Goal: Task Accomplishment & Management: Complete application form

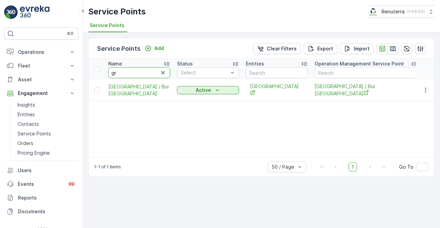
type input "g"
type input "grans"
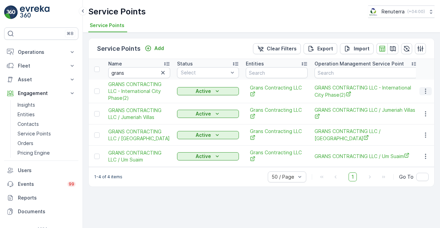
click at [426, 91] on icon "button" at bounding box center [425, 91] width 7 height 7
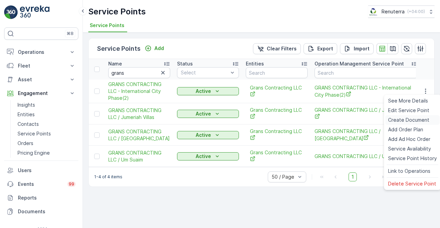
click at [411, 120] on span "Create Document" at bounding box center [408, 120] width 41 height 7
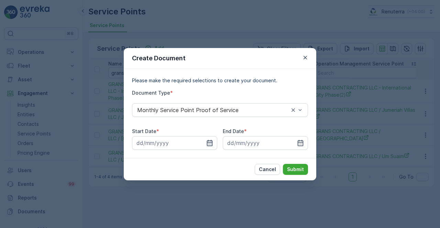
click at [207, 141] on icon "button" at bounding box center [209, 143] width 7 height 7
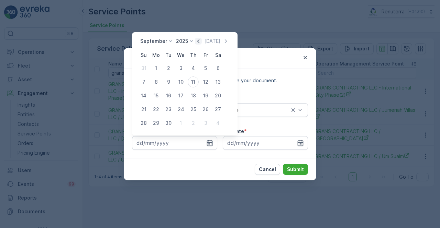
click at [197, 41] on icon "button" at bounding box center [198, 41] width 7 height 7
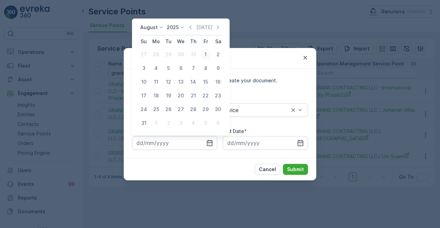
click at [209, 56] on div "1" at bounding box center [205, 54] width 11 height 11
type input "01.08.2025"
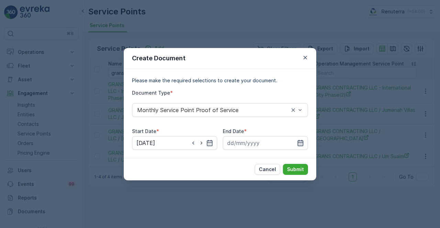
click at [298, 142] on icon "button" at bounding box center [300, 143] width 7 height 7
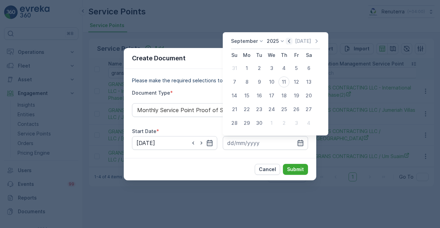
click at [288, 43] on icon "button" at bounding box center [288, 41] width 7 height 7
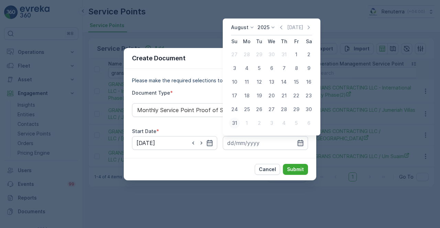
click at [234, 123] on div "31" at bounding box center [234, 123] width 11 height 11
type input "31.08.2025"
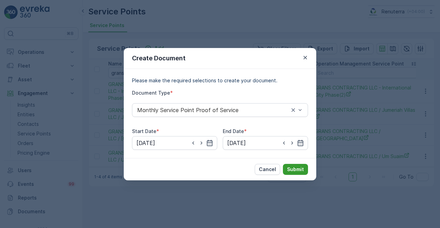
click at [298, 169] on p "Submit" at bounding box center [295, 169] width 17 height 7
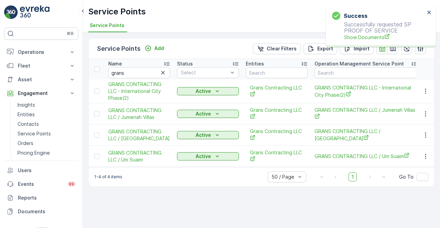
click at [369, 43] on div "Success Successfully requested SP PROOF OF SERVICE Show Documents" at bounding box center [381, 26] width 110 height 42
click at [367, 40] on span "Show Documents" at bounding box center [384, 37] width 81 height 7
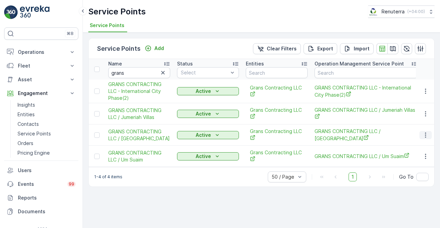
click at [426, 134] on icon "button" at bounding box center [425, 135] width 7 height 7
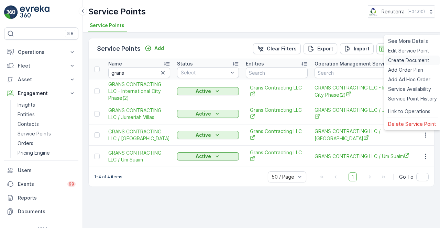
click at [399, 60] on span "Create Document" at bounding box center [408, 60] width 41 height 7
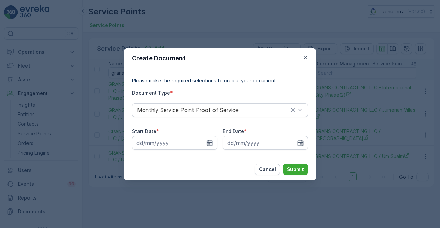
click at [207, 144] on icon "button" at bounding box center [209, 143] width 7 height 7
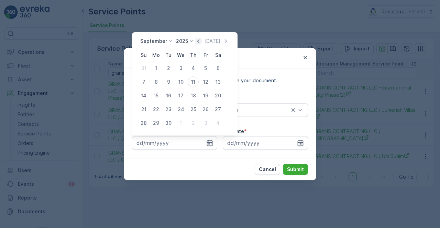
drag, startPoint x: 199, startPoint y: 40, endPoint x: 199, endPoint y: 47, distance: 7.2
click at [199, 40] on icon "button" at bounding box center [198, 41] width 7 height 7
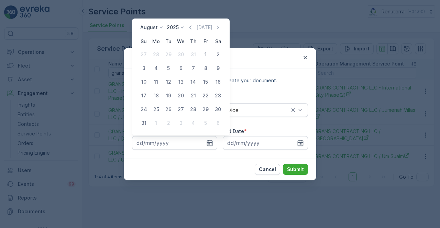
click at [205, 57] on div "1" at bounding box center [205, 54] width 11 height 11
type input "01.08.2025"
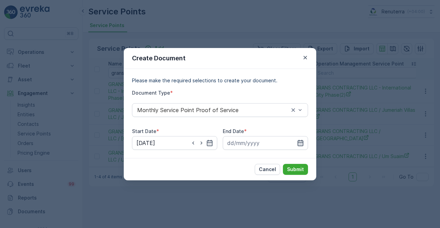
drag, startPoint x: 304, startPoint y: 143, endPoint x: 297, endPoint y: 139, distance: 7.5
click at [303, 143] on div at bounding box center [265, 143] width 85 height 14
drag, startPoint x: 298, startPoint y: 143, endPoint x: 298, endPoint y: 137, distance: 5.5
click at [298, 140] on icon "button" at bounding box center [300, 143] width 6 height 6
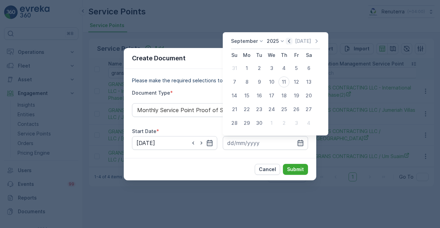
click at [290, 42] on icon "button" at bounding box center [288, 41] width 7 height 7
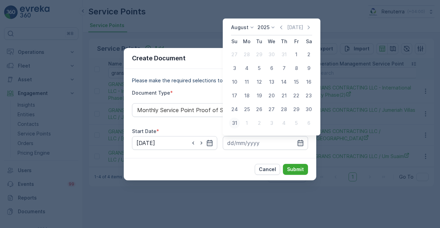
click at [238, 122] on div "31" at bounding box center [234, 123] width 11 height 11
type input "31.08.2025"
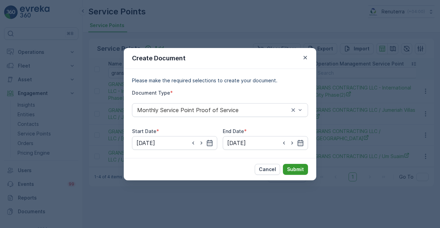
click at [295, 168] on p "Submit" at bounding box center [295, 169] width 17 height 7
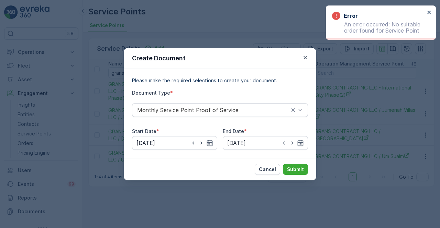
drag, startPoint x: 305, startPoint y: 57, endPoint x: 298, endPoint y: 56, distance: 7.7
click at [301, 56] on div "Create Document" at bounding box center [220, 58] width 192 height 21
click at [303, 54] on div "Create Document" at bounding box center [220, 58] width 192 height 21
click at [303, 56] on icon "button" at bounding box center [305, 57] width 7 height 7
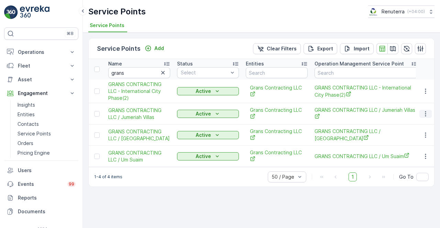
click at [424, 113] on icon "button" at bounding box center [425, 114] width 7 height 7
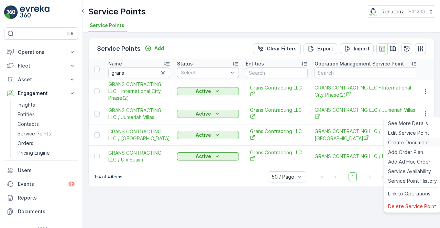
click at [402, 144] on span "Create Document" at bounding box center [408, 142] width 41 height 7
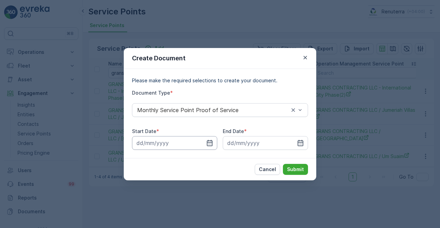
click at [206, 142] on input at bounding box center [174, 143] width 85 height 14
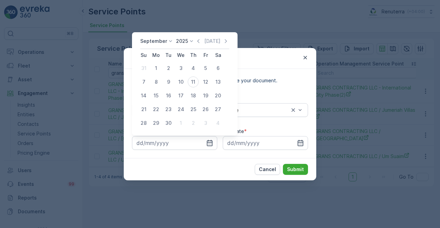
click at [196, 46] on div "September 2025 Today" at bounding box center [184, 43] width 89 height 11
click at [196, 43] on icon "button" at bounding box center [198, 41] width 7 height 7
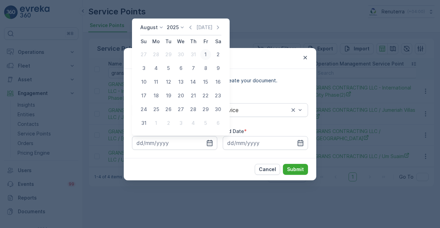
click at [204, 53] on div "1" at bounding box center [205, 54] width 11 height 11
type input "01.08.2025"
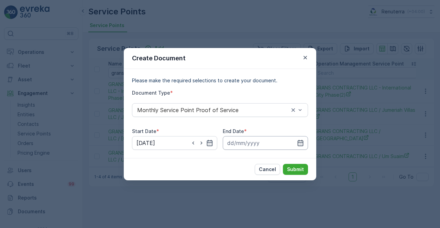
drag, startPoint x: 301, startPoint y: 143, endPoint x: 301, endPoint y: 138, distance: 4.1
click at [301, 143] on icon "button" at bounding box center [300, 143] width 6 height 6
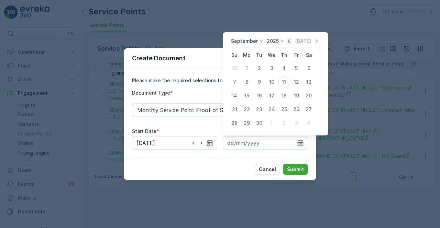
click at [285, 43] on icon "button" at bounding box center [288, 41] width 7 height 7
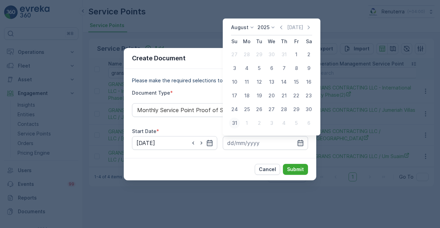
click at [233, 122] on div "31" at bounding box center [234, 123] width 11 height 11
type input "31.08.2025"
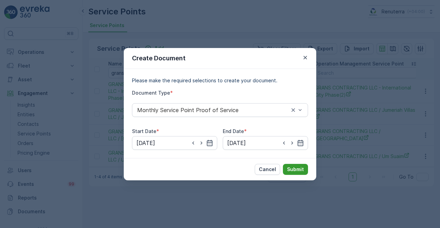
click at [286, 166] on button "Submit" at bounding box center [295, 169] width 25 height 11
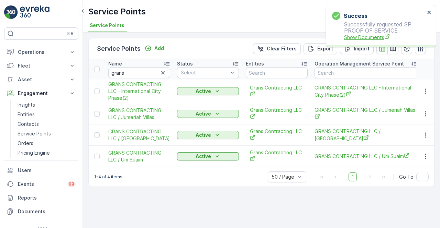
click at [362, 36] on span "Show Documents" at bounding box center [384, 37] width 81 height 7
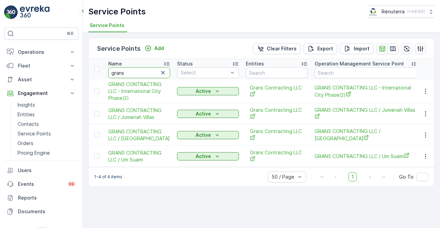
click at [125, 74] on input "grans" at bounding box center [139, 72] width 62 height 11
type input "g"
type input "mada"
click at [124, 74] on input "mada" at bounding box center [139, 72] width 62 height 11
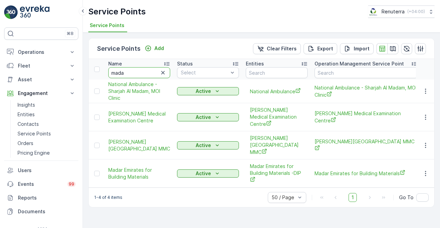
drag, startPoint x: 125, startPoint y: 74, endPoint x: 129, endPoint y: 74, distance: 4.5
click at [129, 74] on input "mada" at bounding box center [139, 72] width 62 height 11
type input "mqad"
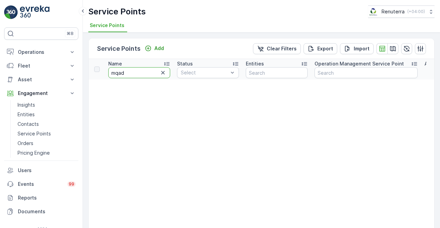
click at [115, 75] on input "mqad" at bounding box center [139, 72] width 62 height 11
type input "maqad"
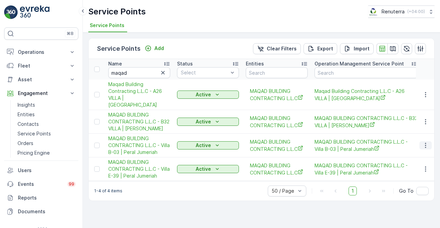
click at [427, 142] on icon "button" at bounding box center [425, 145] width 7 height 7
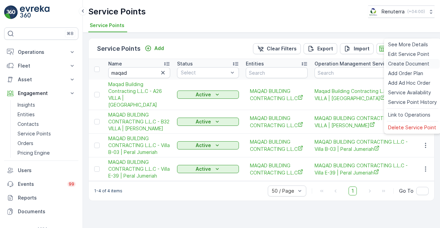
click at [398, 62] on span "Create Document" at bounding box center [408, 63] width 41 height 7
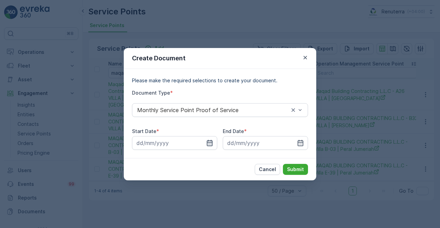
click at [209, 142] on icon "button" at bounding box center [209, 143] width 7 height 7
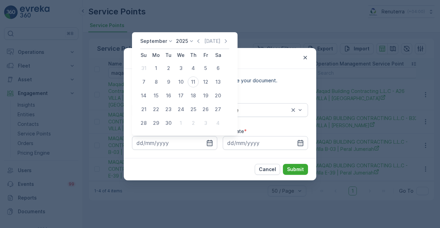
drag, startPoint x: 196, startPoint y: 41, endPoint x: 196, endPoint y: 46, distance: 5.8
click at [196, 41] on icon "button" at bounding box center [198, 41] width 7 height 7
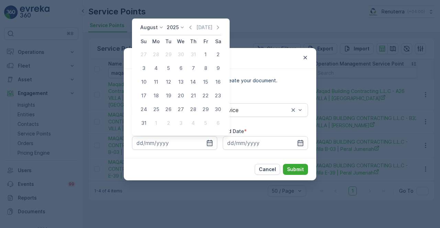
click at [204, 58] on div "1" at bounding box center [205, 54] width 11 height 11
type input "01.08.2025"
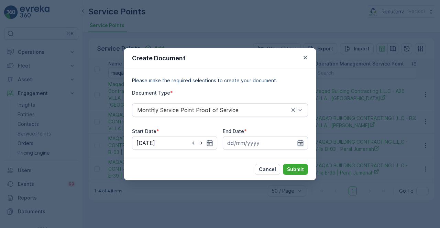
drag, startPoint x: 301, startPoint y: 143, endPoint x: 300, endPoint y: 137, distance: 5.6
click at [301, 142] on icon "button" at bounding box center [300, 143] width 6 height 6
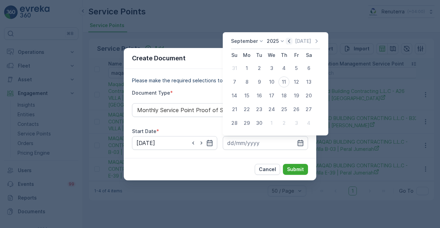
click at [288, 42] on icon "button" at bounding box center [289, 41] width 2 height 4
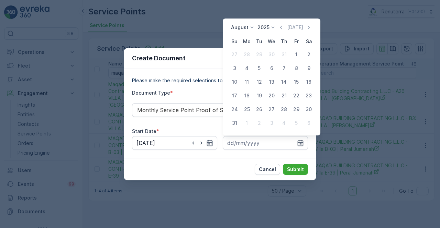
click at [235, 124] on div "31" at bounding box center [234, 123] width 11 height 11
type input "31.08.2025"
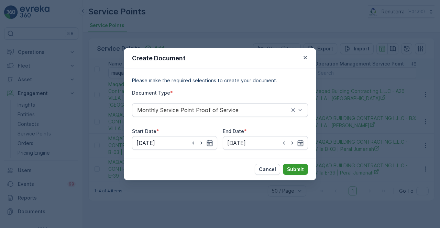
click at [295, 166] on button "Submit" at bounding box center [295, 169] width 25 height 11
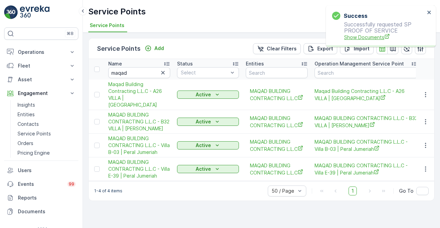
click at [366, 38] on span "Show Documents" at bounding box center [384, 37] width 81 height 7
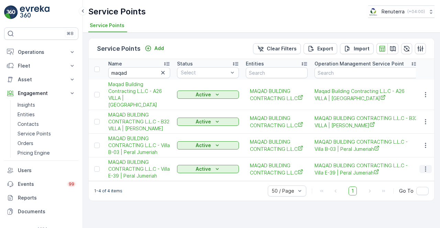
click at [426, 166] on icon "button" at bounding box center [425, 169] width 7 height 7
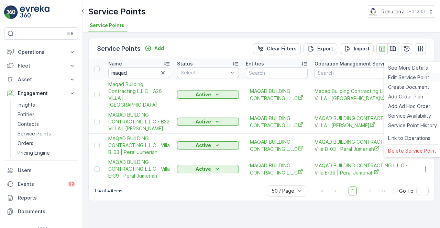
click at [395, 80] on span "Edit Service Point" at bounding box center [408, 77] width 41 height 7
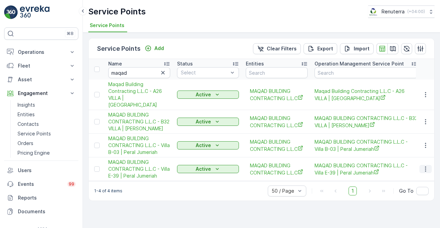
click at [426, 165] on button "button" at bounding box center [425, 169] width 12 height 8
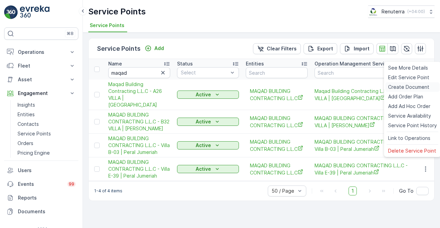
click at [399, 88] on span "Create Document" at bounding box center [408, 87] width 41 height 7
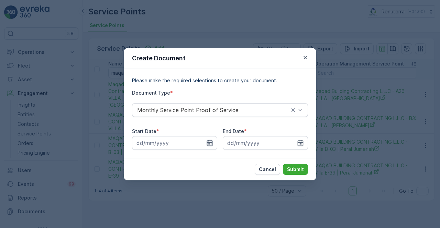
click at [212, 144] on icon "button" at bounding box center [210, 143] width 6 height 6
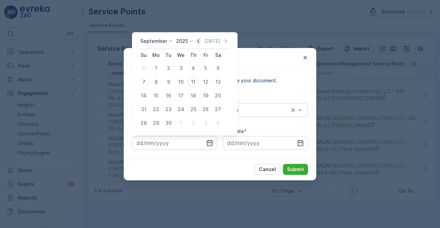
click at [197, 38] on icon "button" at bounding box center [198, 41] width 7 height 7
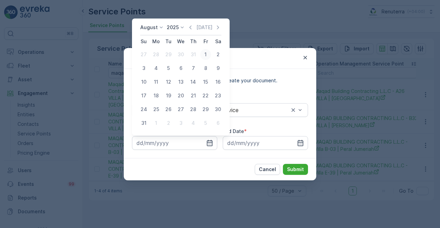
click at [204, 52] on div "1" at bounding box center [205, 54] width 11 height 11
type input "01.08.2025"
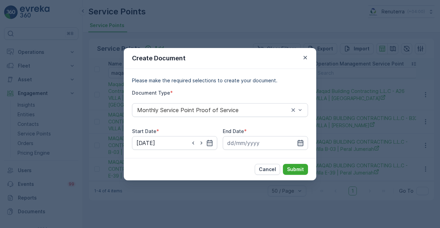
click at [300, 142] on icon "button" at bounding box center [300, 143] width 7 height 7
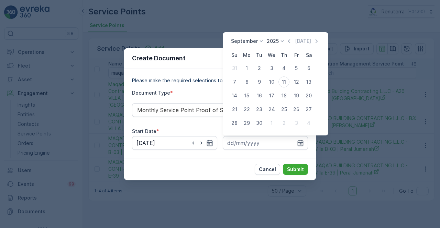
click at [288, 45] on div "September 2025 Today" at bounding box center [275, 43] width 89 height 11
click at [288, 44] on icon "button" at bounding box center [288, 41] width 7 height 7
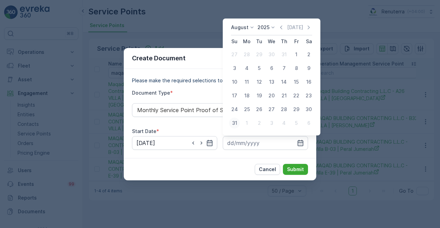
click at [237, 123] on div "31" at bounding box center [234, 123] width 11 height 11
type input "31.08.2025"
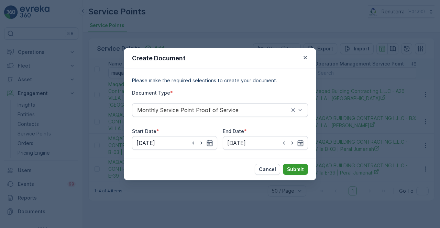
click at [303, 171] on p "Submit" at bounding box center [295, 169] width 17 height 7
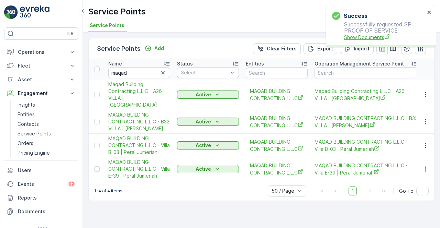
click at [381, 37] on span "Show Documents" at bounding box center [384, 37] width 81 height 7
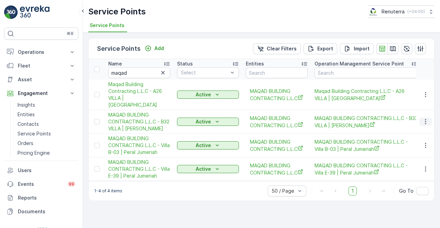
click at [429, 118] on button "button" at bounding box center [425, 122] width 12 height 8
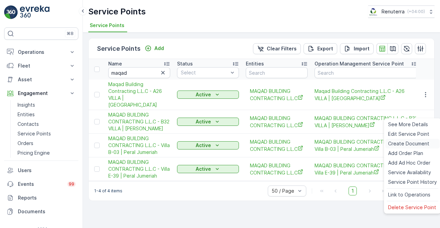
click at [398, 145] on span "Create Document" at bounding box center [408, 143] width 41 height 7
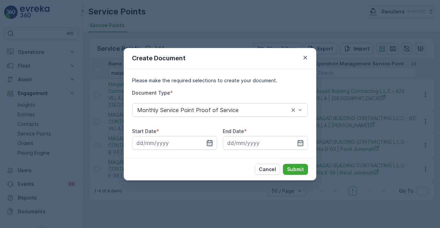
drag, startPoint x: 212, startPoint y: 142, endPoint x: 210, endPoint y: 137, distance: 4.8
click at [212, 142] on icon "button" at bounding box center [209, 143] width 7 height 7
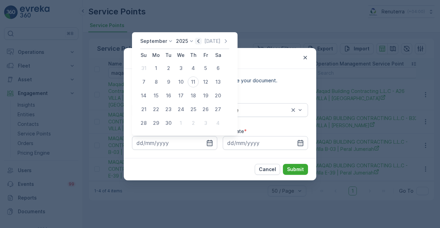
click at [197, 44] on icon "button" at bounding box center [198, 41] width 7 height 7
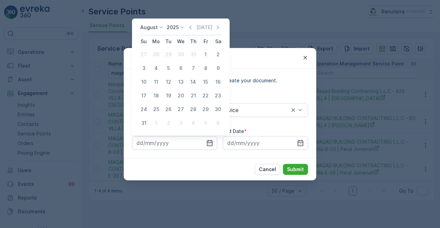
click at [208, 58] on div "1" at bounding box center [205, 54] width 11 height 11
type input "01.08.2025"
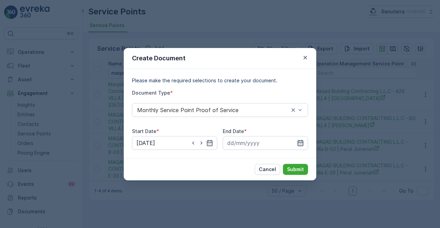
click at [299, 144] on icon "button" at bounding box center [300, 143] width 7 height 7
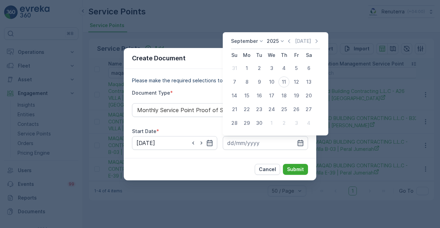
click at [285, 41] on icon "button" at bounding box center [288, 41] width 7 height 7
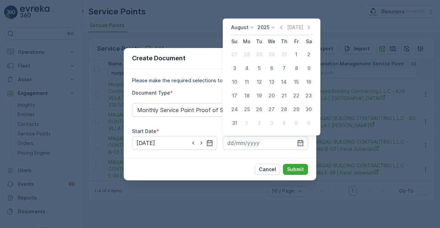
drag, startPoint x: 236, startPoint y: 122, endPoint x: 243, endPoint y: 133, distance: 13.0
click at [236, 123] on div "31" at bounding box center [234, 123] width 11 height 11
type input "31.08.2025"
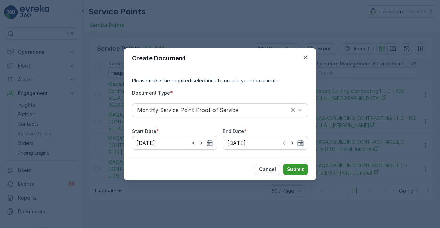
click at [300, 171] on p "Submit" at bounding box center [295, 169] width 17 height 7
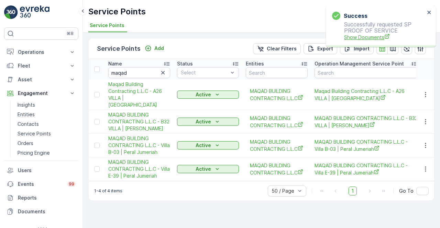
click at [368, 35] on span "Show Documents" at bounding box center [384, 37] width 81 height 7
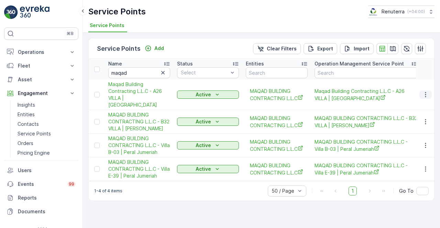
click at [423, 91] on icon "button" at bounding box center [425, 94] width 7 height 7
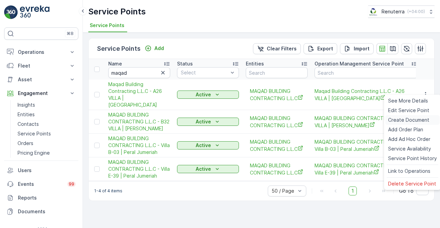
click at [398, 119] on span "Create Document" at bounding box center [408, 120] width 41 height 7
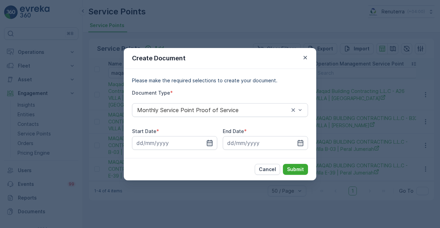
click at [211, 144] on icon "button" at bounding box center [209, 143] width 7 height 7
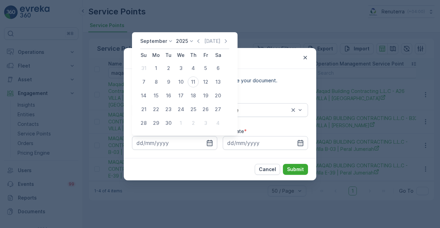
drag, startPoint x: 195, startPoint y: 41, endPoint x: 195, endPoint y: 46, distance: 4.8
click at [195, 42] on icon "button" at bounding box center [198, 41] width 7 height 7
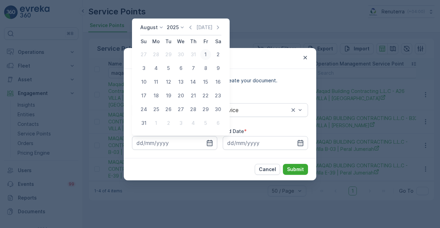
click at [204, 55] on div "1" at bounding box center [205, 54] width 11 height 11
type input "01.08.2025"
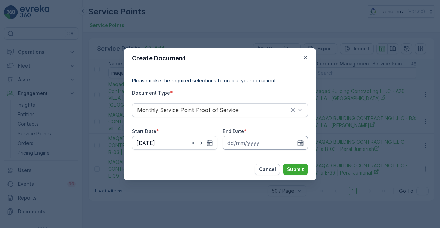
click at [295, 144] on input at bounding box center [265, 143] width 85 height 14
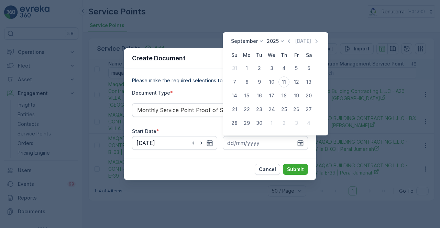
drag, startPoint x: 288, startPoint y: 42, endPoint x: 285, endPoint y: 46, distance: 4.9
click at [288, 42] on icon "button" at bounding box center [288, 41] width 7 height 7
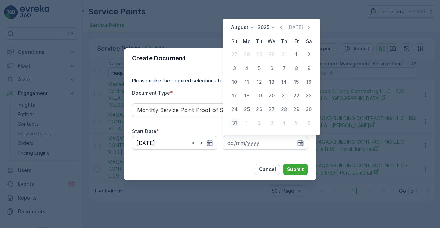
click at [234, 123] on div "31" at bounding box center [234, 123] width 11 height 11
type input "31.08.2025"
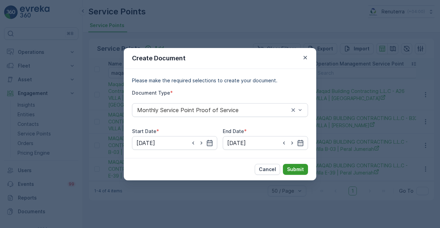
click at [300, 168] on p "Submit" at bounding box center [295, 169] width 17 height 7
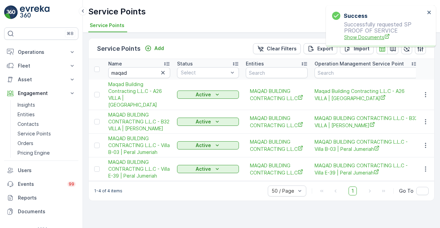
click at [372, 37] on span "Show Documents" at bounding box center [384, 37] width 81 height 7
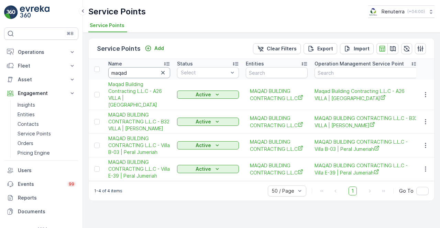
click at [128, 71] on input "maqad" at bounding box center [139, 72] width 62 height 11
click at [133, 73] on input "maqad" at bounding box center [139, 72] width 62 height 11
type input "m"
type input "lights"
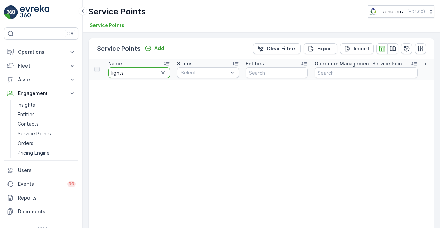
click at [126, 74] on input "lights" at bounding box center [139, 72] width 62 height 11
type input "les"
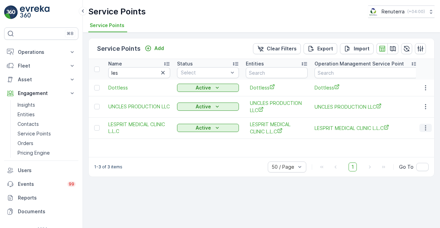
click at [427, 128] on icon "button" at bounding box center [425, 128] width 7 height 7
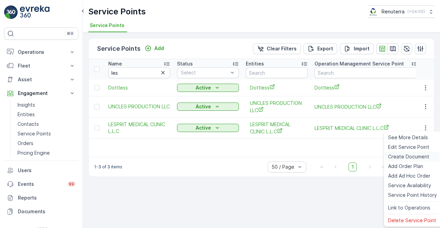
click at [390, 157] on span "Create Document" at bounding box center [408, 157] width 41 height 7
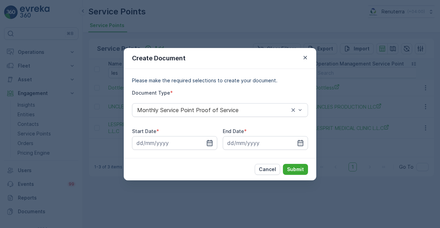
click at [210, 142] on icon "button" at bounding box center [209, 143] width 7 height 7
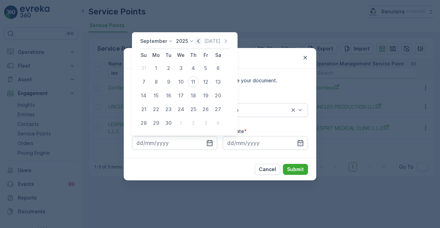
click at [199, 42] on icon "button" at bounding box center [198, 41] width 7 height 7
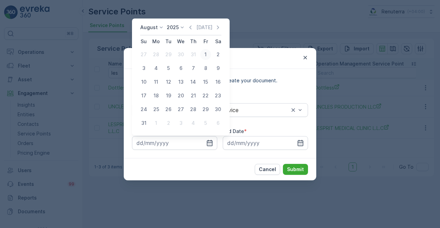
click at [202, 55] on div "1" at bounding box center [205, 54] width 11 height 11
type input "01.08.2025"
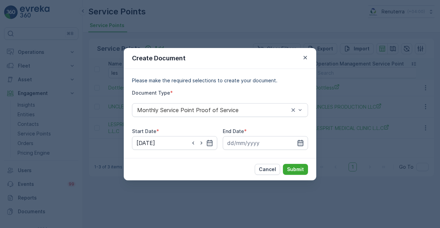
click at [301, 143] on icon "button" at bounding box center [300, 143] width 7 height 7
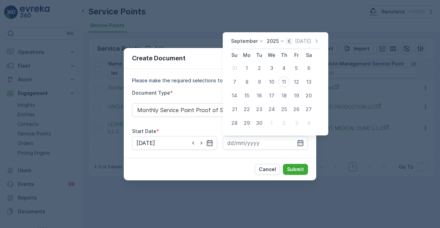
click at [288, 43] on icon "button" at bounding box center [288, 41] width 7 height 7
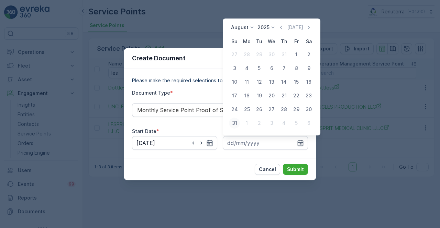
click at [235, 121] on div "31" at bounding box center [234, 123] width 11 height 11
type input "31.08.2025"
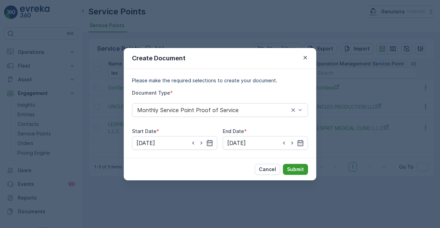
click at [296, 168] on p "Submit" at bounding box center [295, 169] width 17 height 7
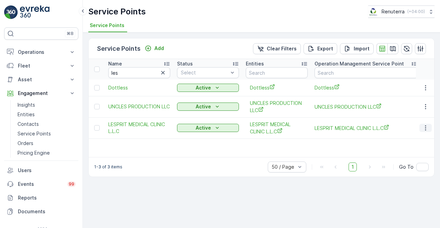
drag, startPoint x: 421, startPoint y: 126, endPoint x: 426, endPoint y: 126, distance: 5.2
click at [425, 126] on button "button" at bounding box center [425, 128] width 12 height 8
click at [426, 127] on icon "button" at bounding box center [425, 128] width 7 height 7
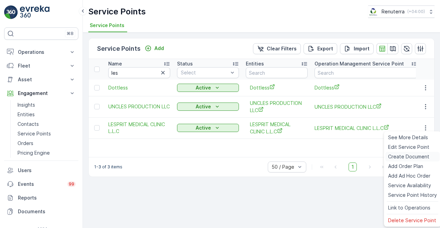
click at [396, 158] on span "Create Document" at bounding box center [408, 157] width 41 height 7
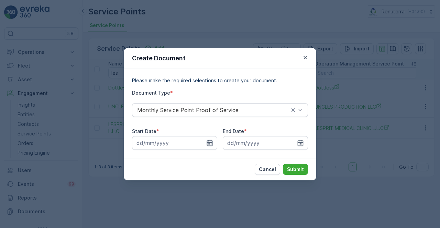
click at [211, 145] on icon "button" at bounding box center [209, 143] width 7 height 7
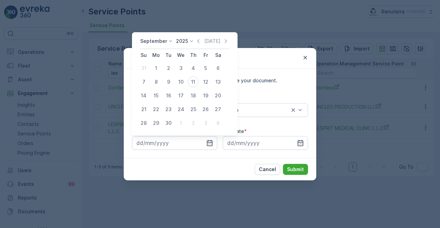
click at [195, 39] on icon "button" at bounding box center [198, 41] width 7 height 7
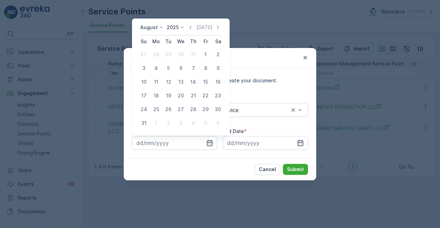
click at [203, 54] on div "1" at bounding box center [205, 54] width 11 height 11
type input "01.08.2025"
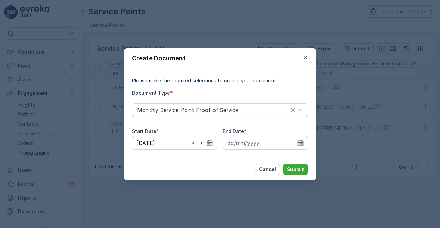
click at [299, 142] on icon "button" at bounding box center [300, 143] width 6 height 6
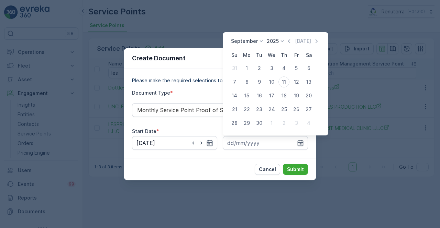
drag, startPoint x: 290, startPoint y: 38, endPoint x: 286, endPoint y: 42, distance: 4.9
click at [290, 40] on icon "button" at bounding box center [288, 41] width 7 height 7
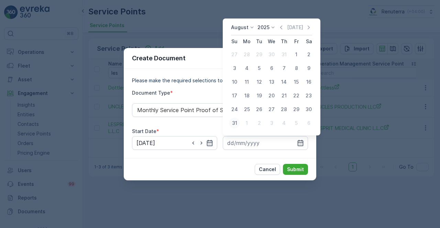
click at [238, 123] on div "31" at bounding box center [234, 123] width 11 height 11
type input "31.08.2025"
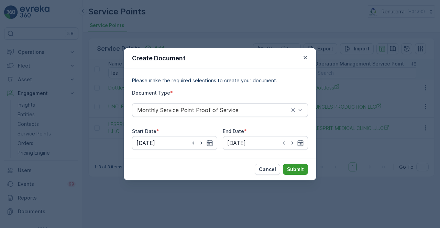
click at [287, 168] on p "Submit" at bounding box center [295, 169] width 17 height 7
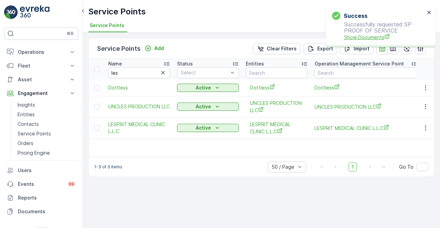
click at [362, 37] on span "Show Documents" at bounding box center [384, 37] width 81 height 7
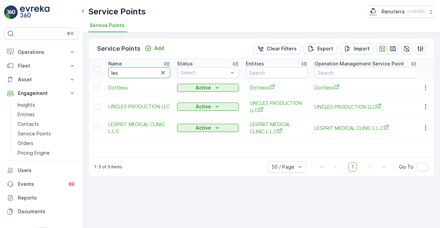
click at [136, 71] on input "les" at bounding box center [139, 72] width 62 height 11
type input "l"
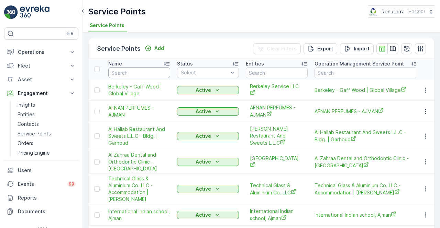
click at [136, 71] on input "text" at bounding box center [139, 72] width 62 height 11
type input "khangi"
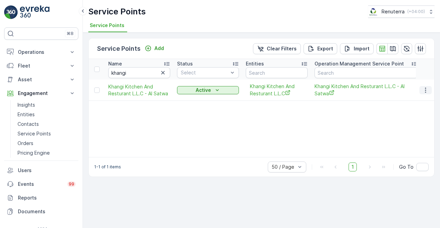
click at [424, 89] on icon "button" at bounding box center [425, 90] width 7 height 7
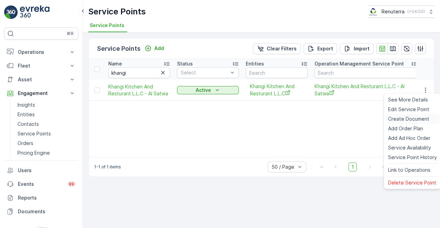
click at [400, 116] on span "Create Document" at bounding box center [408, 119] width 41 height 7
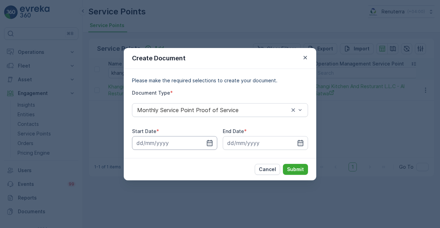
click at [205, 144] on input at bounding box center [174, 143] width 85 height 14
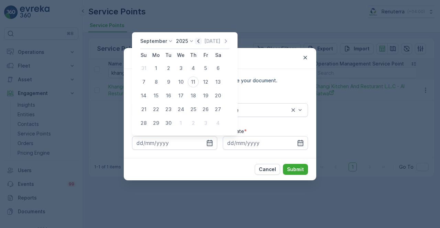
click at [197, 42] on icon "button" at bounding box center [198, 41] width 7 height 7
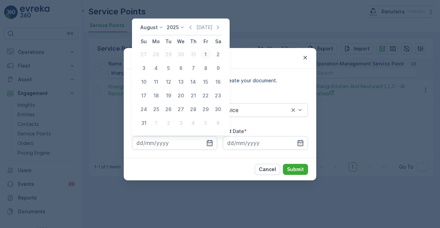
click at [206, 55] on div "1" at bounding box center [205, 54] width 11 height 11
type input "01.08.2025"
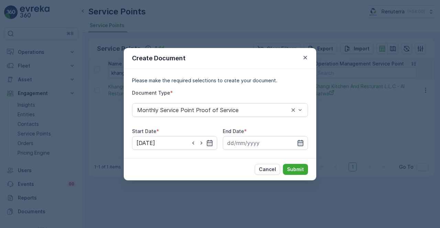
click at [300, 144] on icon "button" at bounding box center [300, 143] width 6 height 6
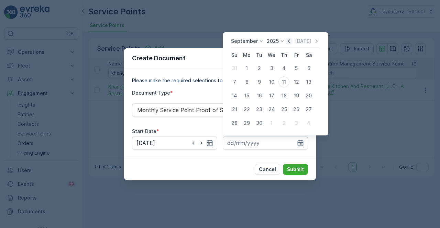
click at [288, 41] on icon "button" at bounding box center [288, 41] width 7 height 7
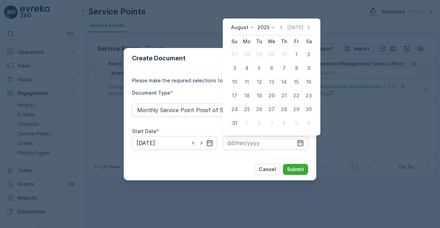
click at [234, 124] on div "31" at bounding box center [234, 123] width 11 height 11
type input "31.08.2025"
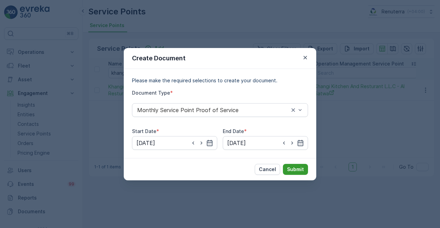
click at [291, 169] on p "Submit" at bounding box center [295, 169] width 17 height 7
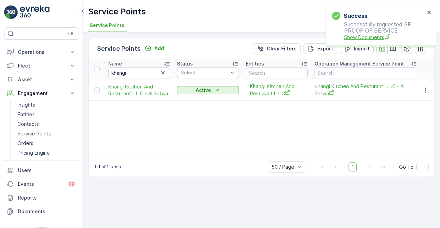
click at [358, 35] on span "Show Documents" at bounding box center [384, 37] width 81 height 7
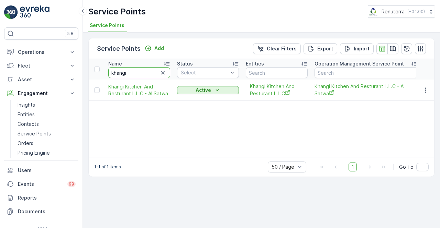
click at [132, 71] on input "khangi" at bounding box center [139, 72] width 62 height 11
type input "k"
type input "gren"
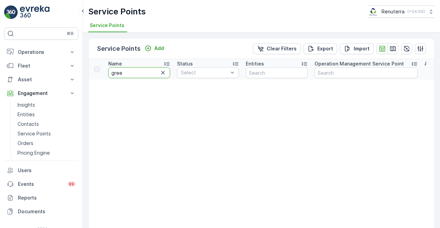
type input "green"
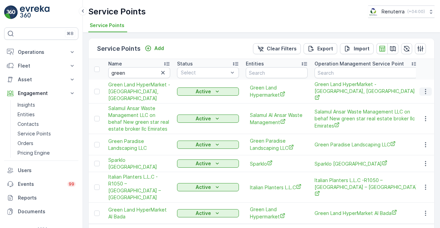
click at [426, 91] on icon "button" at bounding box center [425, 91] width 7 height 7
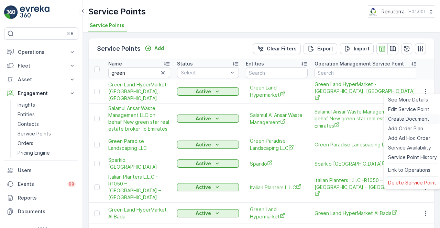
drag, startPoint x: 392, startPoint y: 120, endPoint x: 388, endPoint y: 121, distance: 3.6
click at [388, 121] on span "Create Document" at bounding box center [408, 119] width 41 height 7
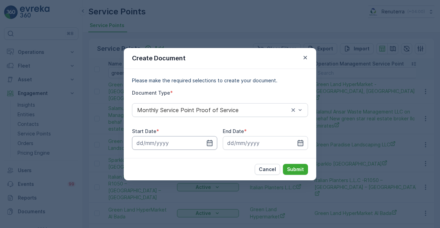
drag, startPoint x: 209, startPoint y: 141, endPoint x: 205, endPoint y: 138, distance: 5.6
click at [209, 141] on icon "button" at bounding box center [209, 143] width 7 height 7
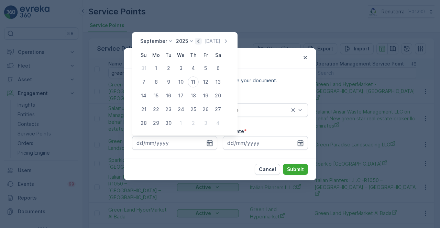
drag, startPoint x: 198, startPoint y: 40, endPoint x: 194, endPoint y: 45, distance: 6.6
click at [198, 40] on icon "button" at bounding box center [198, 41] width 7 height 7
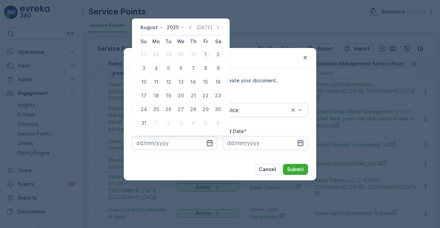
click at [203, 55] on div "1" at bounding box center [205, 54] width 11 height 11
type input "01.08.2025"
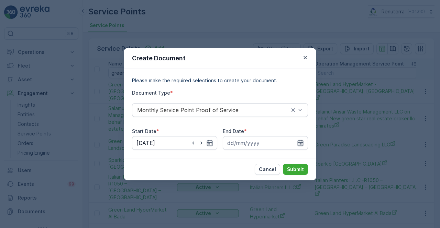
click at [302, 143] on icon "button" at bounding box center [300, 143] width 7 height 7
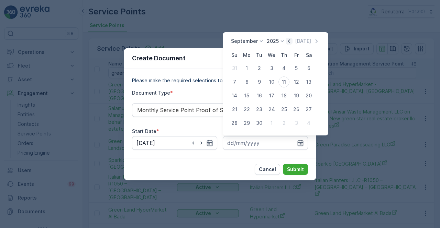
click at [287, 42] on icon "button" at bounding box center [288, 41] width 7 height 7
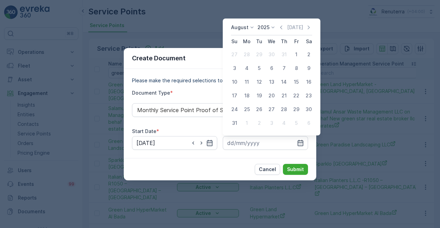
drag, startPoint x: 233, startPoint y: 123, endPoint x: 238, endPoint y: 128, distance: 6.8
click at [234, 124] on div "31" at bounding box center [234, 123] width 11 height 11
type input "31.08.2025"
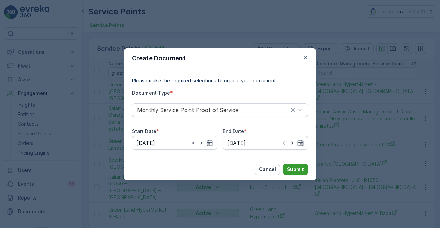
click at [296, 169] on p "Submit" at bounding box center [295, 169] width 17 height 7
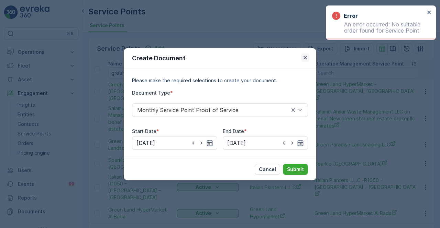
click at [304, 57] on icon "button" at bounding box center [305, 57] width 7 height 7
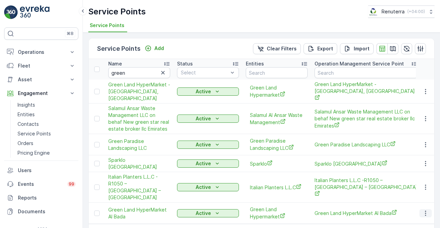
click at [422, 210] on icon "button" at bounding box center [425, 213] width 7 height 7
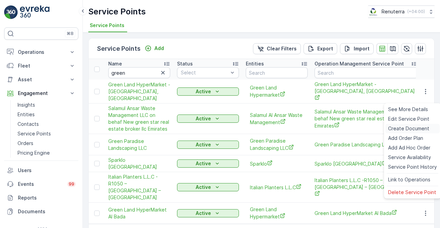
click at [396, 128] on span "Create Document" at bounding box center [408, 128] width 41 height 7
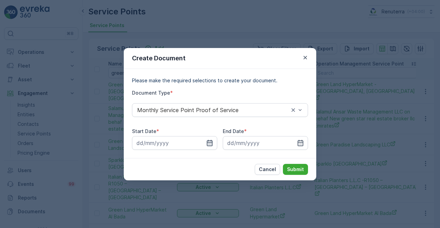
click at [209, 140] on icon "button" at bounding box center [210, 143] width 6 height 6
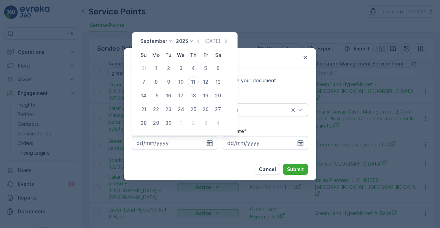
click at [196, 42] on icon "button" at bounding box center [198, 41] width 7 height 7
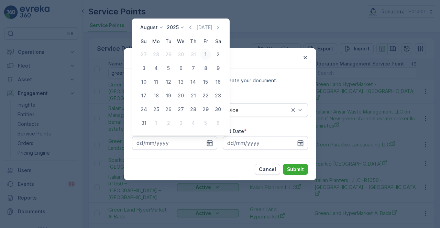
click at [206, 54] on div "1" at bounding box center [205, 54] width 11 height 11
type input "01.08.2025"
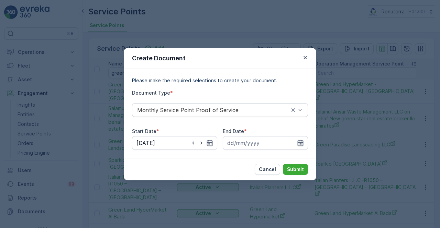
drag, startPoint x: 302, startPoint y: 142, endPoint x: 303, endPoint y: 136, distance: 5.5
click at [303, 142] on icon "button" at bounding box center [300, 143] width 6 height 6
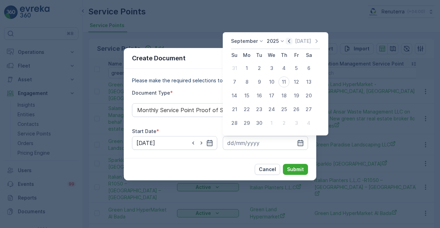
click at [288, 42] on icon "button" at bounding box center [289, 41] width 2 height 4
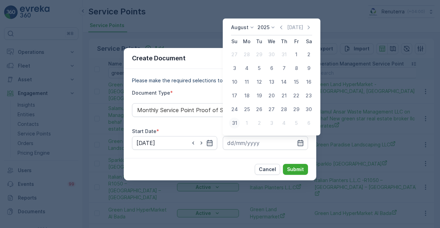
click at [235, 122] on div "31" at bounding box center [234, 123] width 11 height 11
type input "31.08.2025"
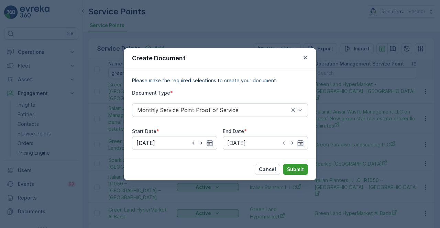
click at [293, 169] on p "Submit" at bounding box center [295, 169] width 17 height 7
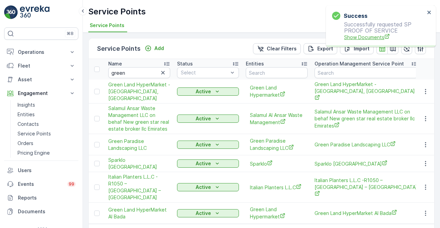
click at [352, 37] on span "Show Documents" at bounding box center [384, 37] width 81 height 7
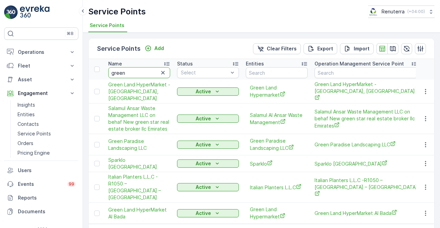
click at [132, 74] on input "green" at bounding box center [139, 72] width 62 height 11
type input "g"
type input "dyna"
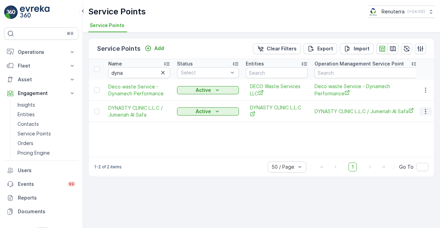
click at [425, 112] on icon "button" at bounding box center [425, 111] width 7 height 7
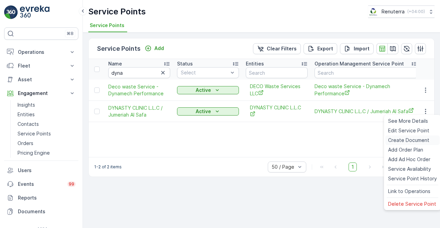
click at [397, 137] on span "Create Document" at bounding box center [408, 140] width 41 height 7
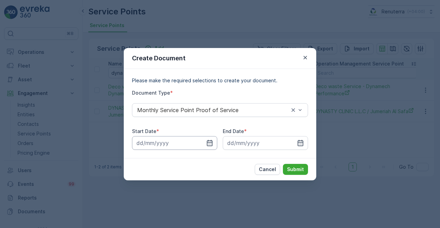
click at [204, 144] on input at bounding box center [174, 143] width 85 height 14
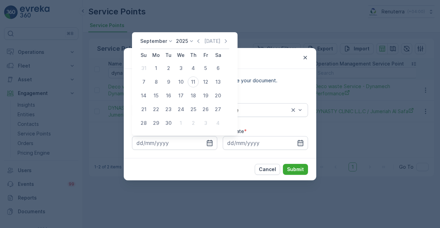
click at [195, 37] on div "September 2025 Today Su Mo Tu We Th Fr Sa 31 1 2 3 4 5 6 7 8 9 10 11 12 13 14 1…" at bounding box center [184, 83] width 105 height 103
click at [197, 41] on icon "button" at bounding box center [198, 41] width 7 height 7
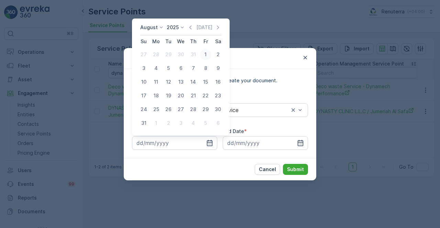
click at [205, 56] on div "1" at bounding box center [205, 54] width 11 height 11
type input "01.08.2025"
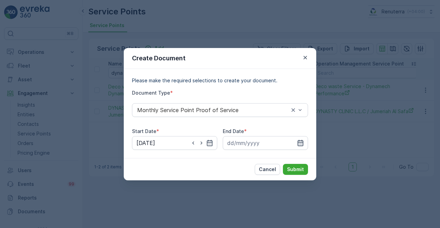
click at [298, 142] on icon "button" at bounding box center [300, 143] width 6 height 6
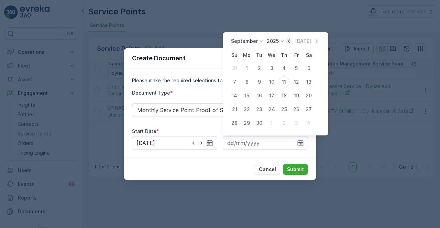
click at [287, 40] on icon "button" at bounding box center [288, 41] width 7 height 7
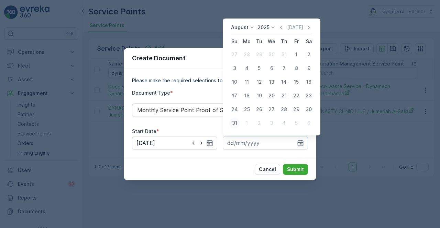
click at [233, 124] on div "31" at bounding box center [234, 123] width 11 height 11
type input "31.08.2025"
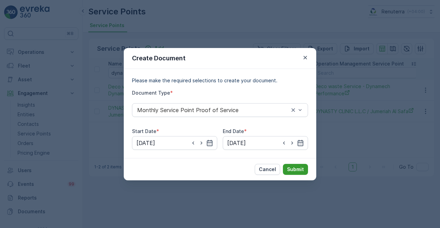
click at [297, 167] on p "Submit" at bounding box center [295, 169] width 17 height 7
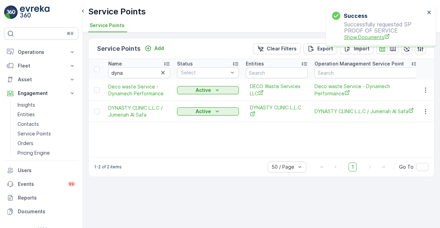
click at [350, 36] on span "Show Documents" at bounding box center [384, 37] width 81 height 7
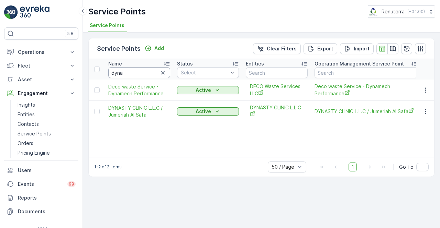
drag, startPoint x: 118, startPoint y: 69, endPoint x: 122, endPoint y: 71, distance: 3.5
click at [120, 70] on input "dyna" at bounding box center [139, 72] width 62 height 11
click at [121, 72] on input "dyna" at bounding box center [139, 72] width 62 height 11
type input "d"
type input "e live"
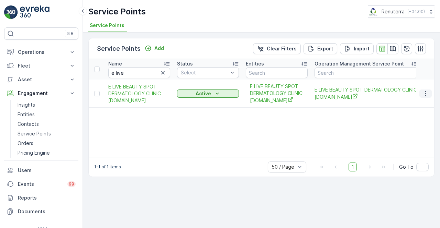
click at [423, 94] on icon "button" at bounding box center [425, 93] width 7 height 7
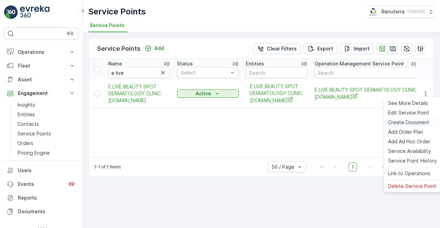
click at [398, 123] on span "Create Document" at bounding box center [408, 122] width 41 height 7
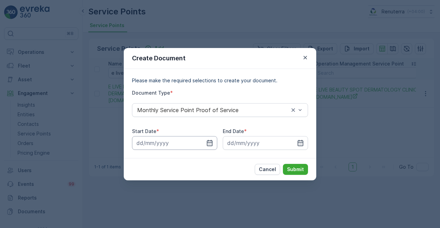
drag, startPoint x: 208, startPoint y: 144, endPoint x: 208, endPoint y: 138, distance: 6.5
click at [208, 143] on icon "button" at bounding box center [209, 143] width 7 height 7
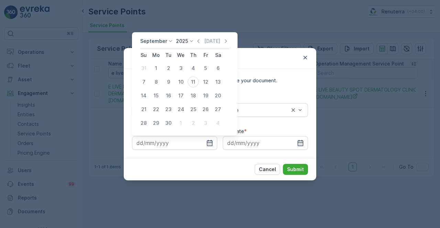
click at [196, 42] on icon "button" at bounding box center [198, 41] width 7 height 7
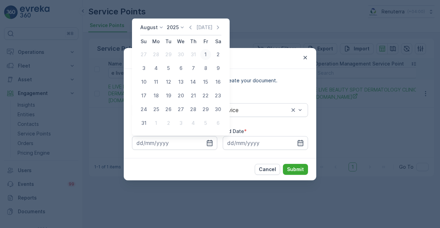
click at [208, 57] on div "1" at bounding box center [205, 54] width 11 height 11
type input "01.08.2025"
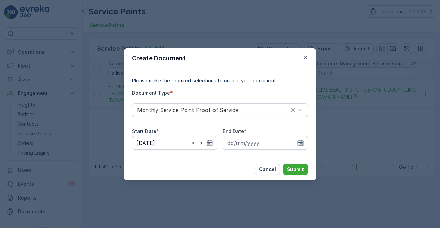
click at [300, 143] on icon "button" at bounding box center [300, 143] width 7 height 7
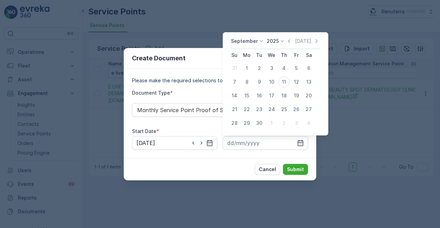
drag, startPoint x: 290, startPoint y: 39, endPoint x: 285, endPoint y: 43, distance: 6.1
click at [288, 41] on icon "button" at bounding box center [288, 41] width 7 height 7
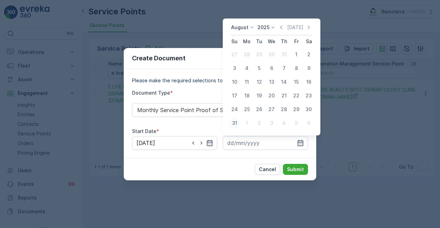
click at [234, 123] on div "31" at bounding box center [234, 123] width 11 height 11
type input "31.08.2025"
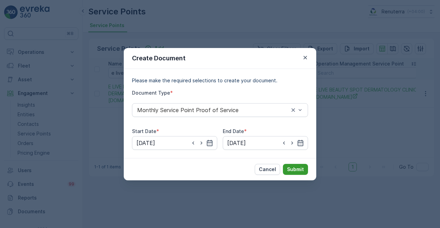
click at [291, 168] on p "Submit" at bounding box center [295, 169] width 17 height 7
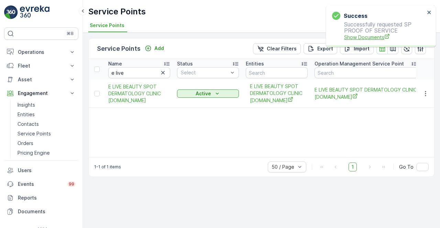
click at [372, 36] on span "Show Documents" at bounding box center [384, 37] width 81 height 7
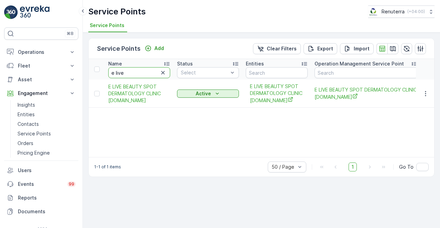
click at [134, 76] on input "e live" at bounding box center [139, 72] width 62 height 11
type input "e"
type input "elither"
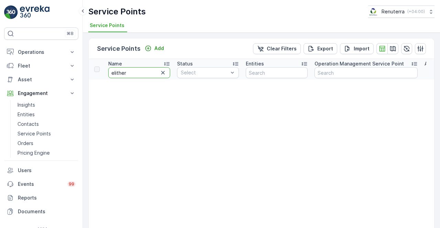
click at [138, 76] on input "elither" at bounding box center [139, 72] width 62 height 11
type input "elitherp"
click at [138, 77] on input "elitherp" at bounding box center [139, 72] width 62 height 11
type input "elith"
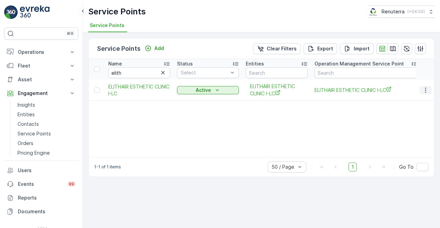
click at [425, 87] on td at bounding box center [425, 90] width 19 height 21
click at [422, 90] on icon "button" at bounding box center [425, 90] width 7 height 7
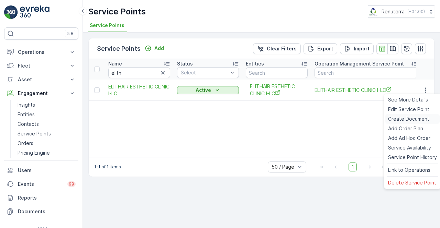
click at [394, 119] on span "Create Document" at bounding box center [408, 119] width 41 height 7
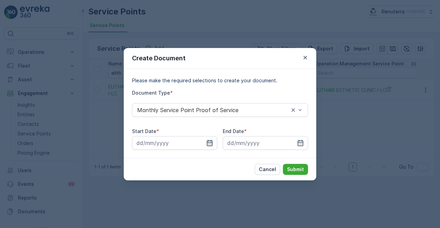
click at [207, 143] on icon "button" at bounding box center [210, 143] width 6 height 6
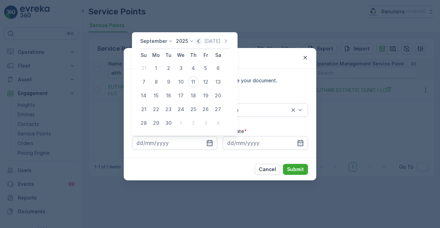
click at [196, 44] on icon "button" at bounding box center [198, 41] width 7 height 7
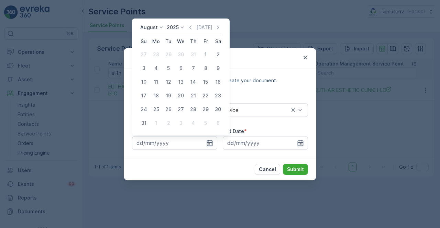
click at [205, 53] on div "1" at bounding box center [205, 54] width 11 height 11
type input "01.08.2025"
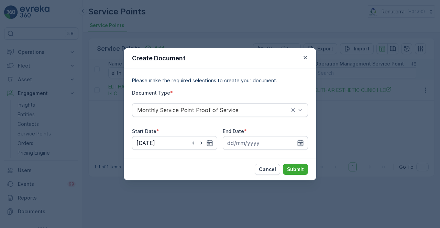
click at [297, 141] on icon "button" at bounding box center [300, 143] width 7 height 7
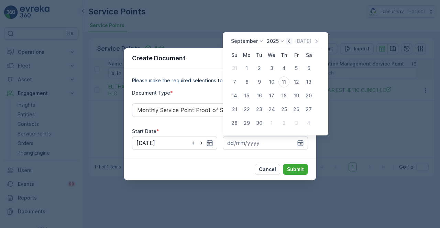
click at [290, 42] on icon "button" at bounding box center [288, 41] width 7 height 7
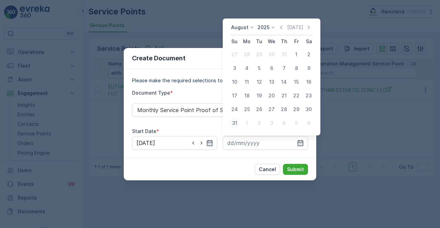
click at [236, 121] on div "31" at bounding box center [234, 123] width 11 height 11
type input "31.08.2025"
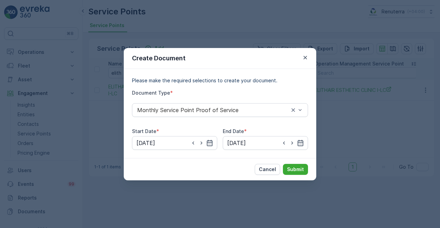
click at [293, 162] on div "Cancel Submit" at bounding box center [220, 169] width 192 height 22
click at [295, 169] on p "Submit" at bounding box center [295, 169] width 17 height 7
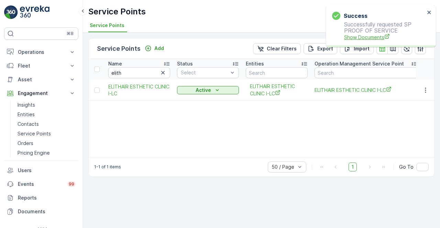
click at [363, 39] on span "Show Documents" at bounding box center [384, 37] width 81 height 7
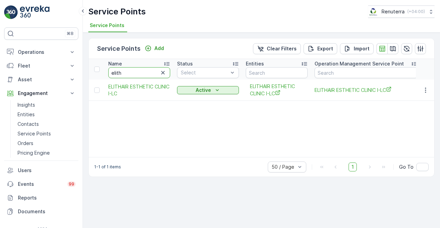
click at [136, 74] on input "elith" at bounding box center [139, 72] width 62 height 11
type input "e"
type input "finja"
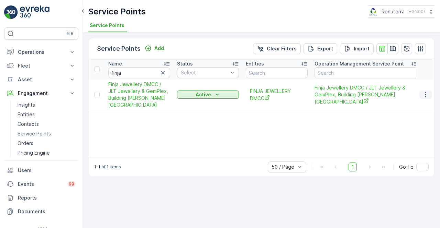
click at [426, 94] on icon "button" at bounding box center [425, 94] width 7 height 7
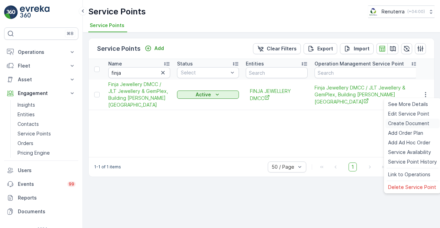
click at [416, 123] on span "Create Document" at bounding box center [408, 123] width 41 height 7
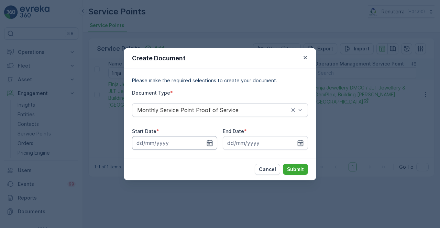
drag, startPoint x: 211, startPoint y: 145, endPoint x: 211, endPoint y: 138, distance: 6.9
click at [211, 144] on icon "button" at bounding box center [210, 143] width 6 height 6
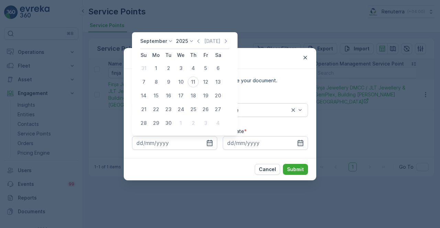
click at [195, 47] on div "September 2025 Today" at bounding box center [184, 43] width 89 height 11
click at [195, 44] on icon "button" at bounding box center [198, 41] width 7 height 7
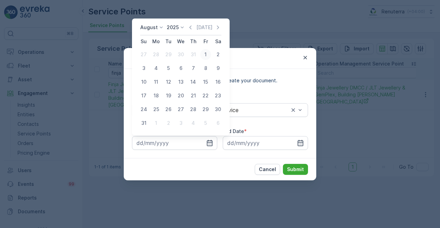
click at [206, 56] on div "1" at bounding box center [205, 54] width 11 height 11
type input "01.08.2025"
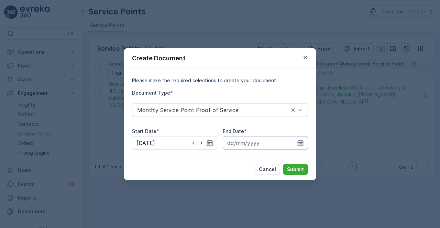
drag, startPoint x: 299, startPoint y: 144, endPoint x: 296, endPoint y: 141, distance: 3.9
click at [299, 143] on icon "button" at bounding box center [300, 143] width 7 height 7
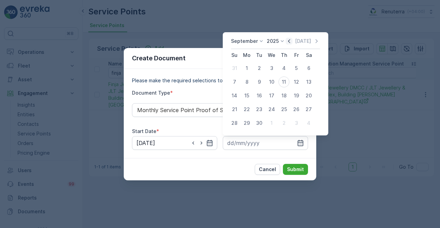
click at [288, 41] on icon "button" at bounding box center [288, 41] width 7 height 7
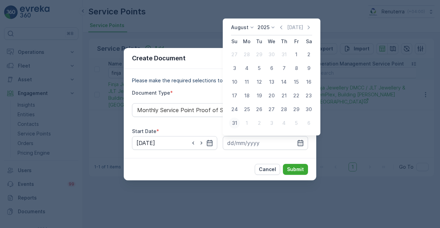
click at [235, 126] on div "31" at bounding box center [234, 123] width 11 height 11
type input "31.08.2025"
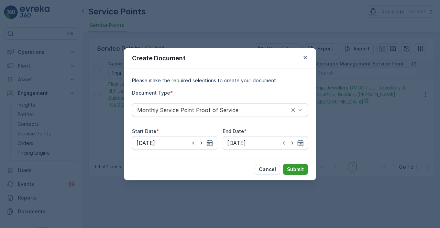
click at [293, 166] on p "Submit" at bounding box center [295, 169] width 17 height 7
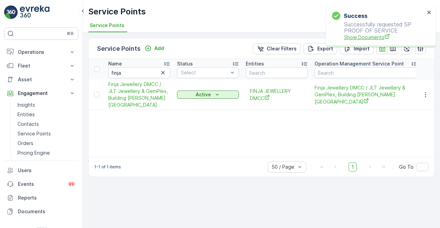
click at [374, 36] on span "Show Documents" at bounding box center [384, 37] width 81 height 7
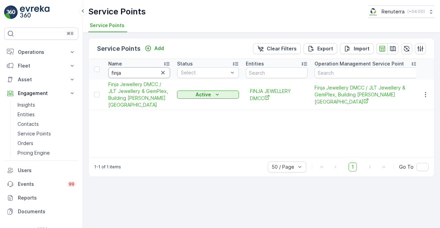
drag, startPoint x: 138, startPoint y: 72, endPoint x: 136, endPoint y: 75, distance: 3.5
click at [137, 74] on input "finja" at bounding box center [139, 72] width 62 height 11
type input "f"
type input "dutch"
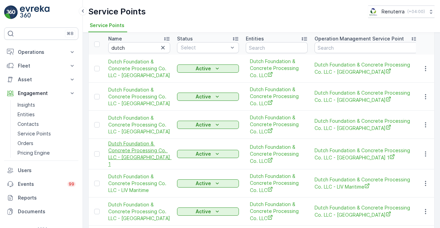
scroll to position [34, 0]
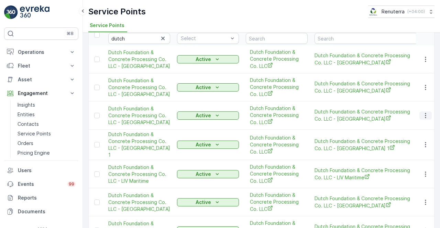
drag, startPoint x: 418, startPoint y: 113, endPoint x: 424, endPoint y: 114, distance: 6.3
click at [422, 113] on button "button" at bounding box center [425, 116] width 12 height 8
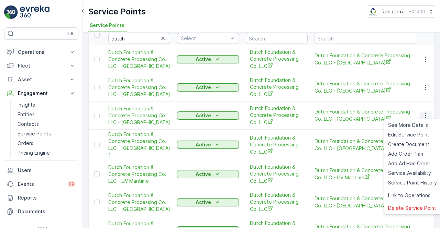
drag, startPoint x: 424, startPoint y: 114, endPoint x: 421, endPoint y: 119, distance: 5.6
click at [424, 115] on icon "button" at bounding box center [425, 115] width 7 height 7
click at [398, 143] on span "Create Document" at bounding box center [408, 144] width 41 height 7
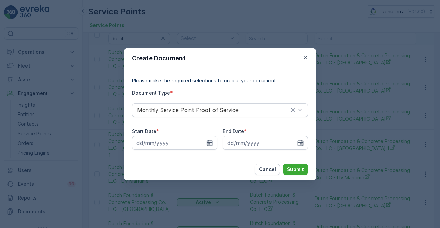
click at [212, 141] on icon "button" at bounding box center [209, 143] width 7 height 7
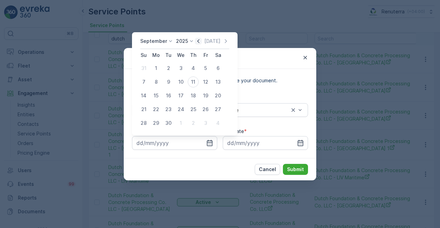
click at [197, 40] on icon "button" at bounding box center [198, 41] width 7 height 7
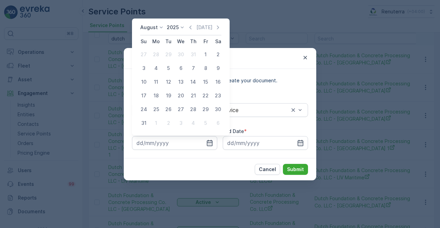
drag, startPoint x: 206, startPoint y: 55, endPoint x: 230, endPoint y: 86, distance: 39.6
click at [206, 57] on div "1" at bounding box center [205, 54] width 11 height 11
type input "01.08.2025"
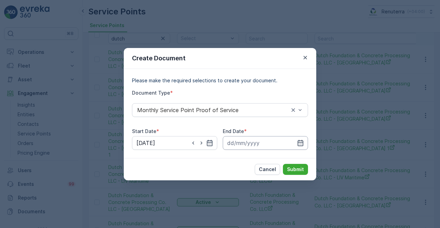
drag, startPoint x: 302, startPoint y: 148, endPoint x: 300, endPoint y: 137, distance: 11.1
click at [301, 147] on input at bounding box center [265, 143] width 85 height 14
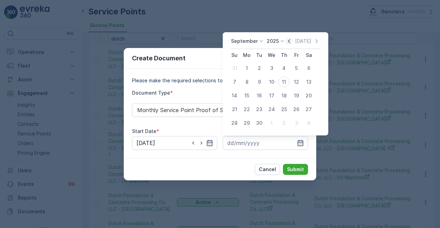
click at [288, 38] on icon "button" at bounding box center [288, 41] width 7 height 7
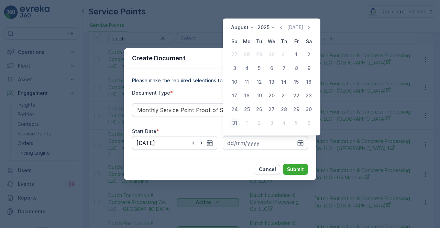
click at [234, 125] on div "31" at bounding box center [234, 123] width 11 height 11
type input "31.08.2025"
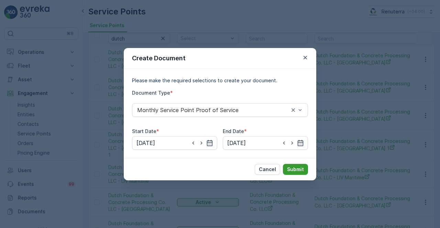
click at [298, 171] on p "Submit" at bounding box center [295, 169] width 17 height 7
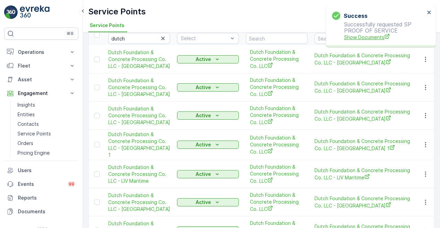
click at [375, 37] on span "Show Documents" at bounding box center [384, 37] width 81 height 7
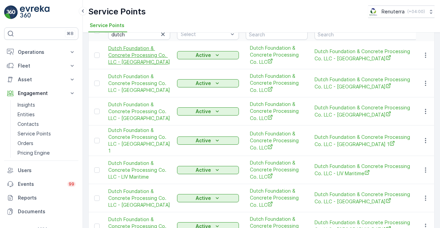
scroll to position [69, 0]
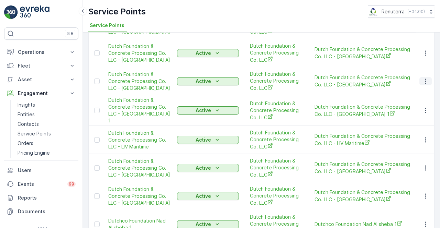
click at [423, 83] on icon "button" at bounding box center [425, 81] width 7 height 7
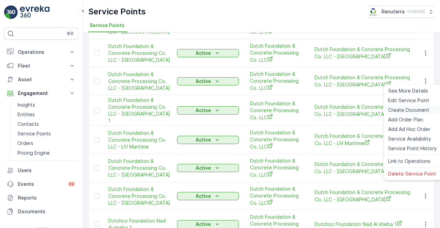
click at [401, 111] on span "Create Document" at bounding box center [408, 110] width 41 height 7
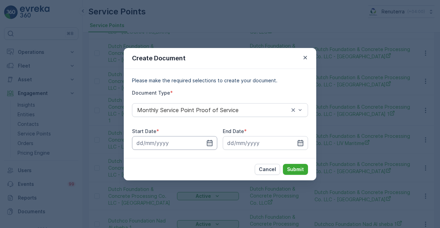
drag, startPoint x: 211, startPoint y: 144, endPoint x: 203, endPoint y: 138, distance: 10.1
click at [210, 144] on icon "button" at bounding box center [209, 143] width 7 height 7
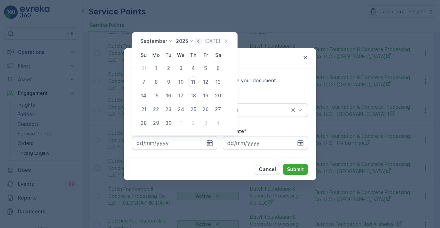
click at [195, 40] on icon "button" at bounding box center [198, 41] width 7 height 7
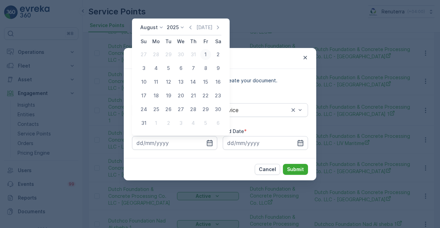
click at [203, 53] on div "1" at bounding box center [205, 54] width 11 height 11
type input "01.08.2025"
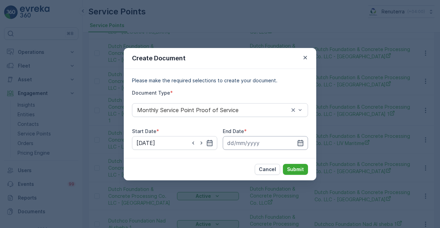
drag, startPoint x: 301, startPoint y: 144, endPoint x: 296, endPoint y: 137, distance: 8.6
click at [301, 144] on icon "button" at bounding box center [300, 143] width 7 height 7
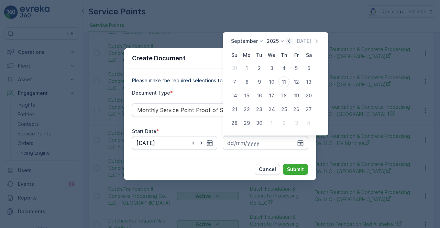
click at [286, 41] on icon "button" at bounding box center [288, 41] width 7 height 7
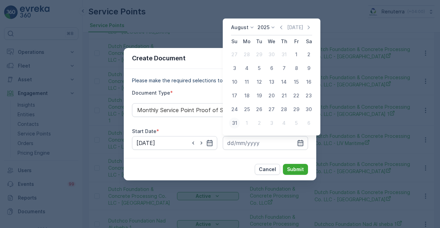
click at [237, 122] on div "31" at bounding box center [234, 123] width 11 height 11
type input "31.08.2025"
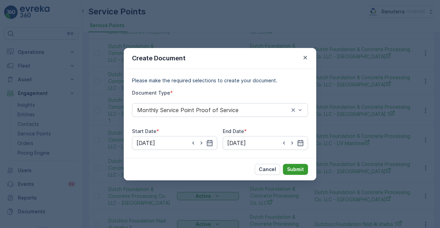
click at [298, 169] on p "Submit" at bounding box center [295, 169] width 17 height 7
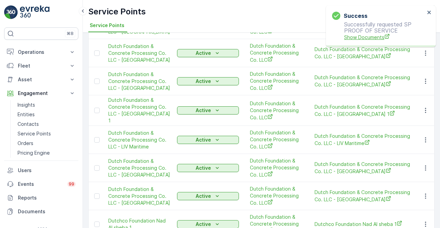
click at [357, 41] on span "Show Documents" at bounding box center [384, 37] width 81 height 7
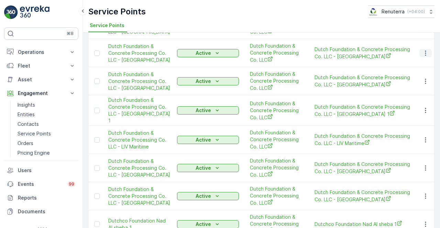
click at [422, 54] on icon "button" at bounding box center [425, 53] width 7 height 7
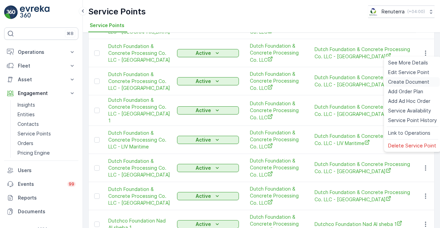
click at [400, 83] on span "Create Document" at bounding box center [408, 82] width 41 height 7
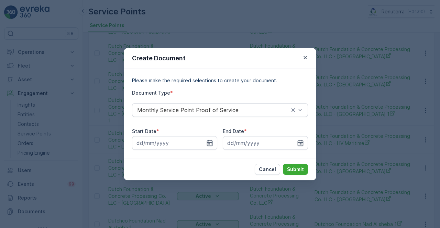
drag, startPoint x: 209, startPoint y: 141, endPoint x: 205, endPoint y: 151, distance: 10.5
click at [209, 142] on icon "button" at bounding box center [209, 143] width 7 height 7
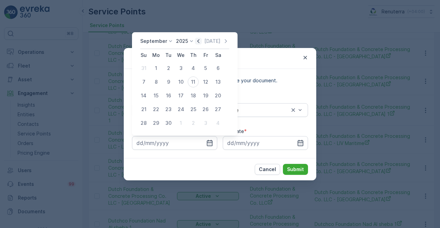
click at [197, 42] on icon "button" at bounding box center [198, 41] width 7 height 7
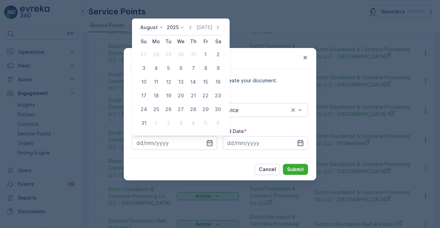
click at [207, 56] on div "1" at bounding box center [205, 54] width 11 height 11
type input "01.08.2025"
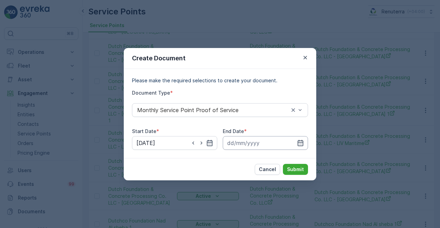
drag, startPoint x: 302, startPoint y: 140, endPoint x: 299, endPoint y: 137, distance: 3.9
click at [302, 140] on icon "button" at bounding box center [300, 143] width 7 height 7
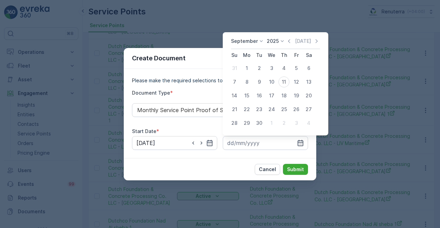
drag, startPoint x: 288, startPoint y: 38, endPoint x: 285, endPoint y: 45, distance: 7.4
click at [288, 38] on icon "button" at bounding box center [288, 41] width 7 height 7
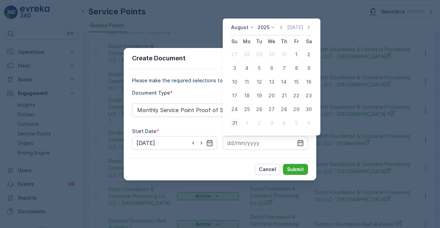
click at [237, 125] on div "31" at bounding box center [234, 123] width 11 height 11
type input "31.08.2025"
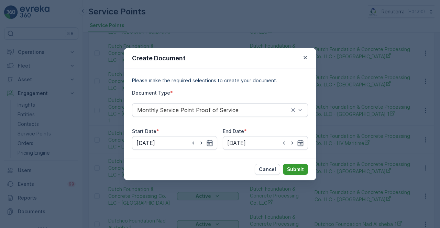
click at [295, 166] on button "Submit" at bounding box center [295, 169] width 25 height 11
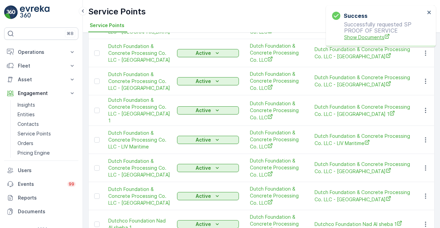
click at [366, 39] on span "Show Documents" at bounding box center [384, 37] width 81 height 7
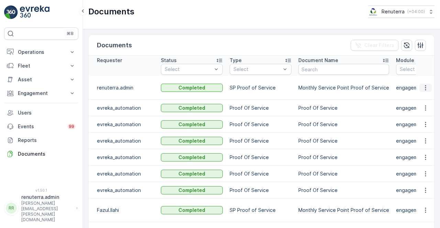
click at [422, 91] on button "button" at bounding box center [425, 88] width 12 height 8
click at [418, 97] on span "See Details" at bounding box center [423, 97] width 26 height 7
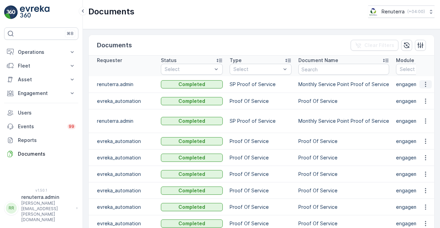
click at [422, 86] on icon "button" at bounding box center [425, 84] width 7 height 7
click at [422, 96] on span "See Details" at bounding box center [423, 94] width 26 height 7
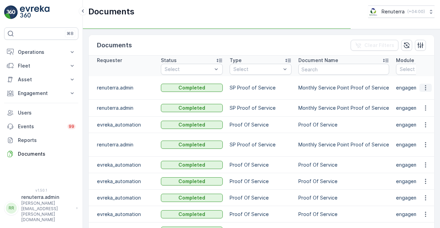
click at [424, 88] on icon "button" at bounding box center [424, 88] width 1 height 5
click at [423, 97] on span "See Details" at bounding box center [423, 97] width 26 height 7
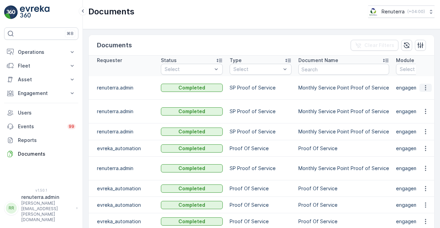
click at [427, 88] on icon "button" at bounding box center [425, 87] width 7 height 7
click at [420, 95] on span "See Details" at bounding box center [423, 97] width 26 height 7
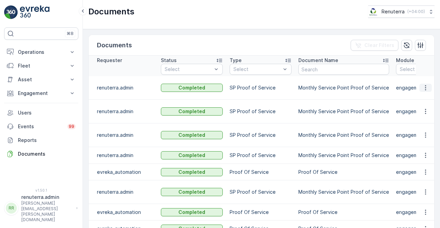
click at [422, 90] on icon "button" at bounding box center [425, 87] width 7 height 7
click at [418, 98] on span "See Details" at bounding box center [423, 97] width 26 height 7
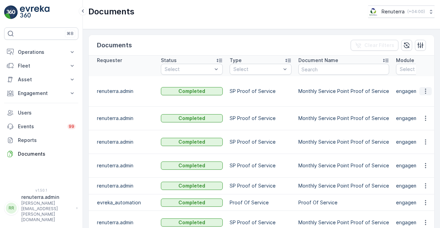
drag, startPoint x: 427, startPoint y: 85, endPoint x: 424, endPoint y: 90, distance: 5.8
click at [426, 88] on icon "button" at bounding box center [425, 91] width 7 height 7
click at [423, 96] on span "See Details" at bounding box center [423, 97] width 26 height 7
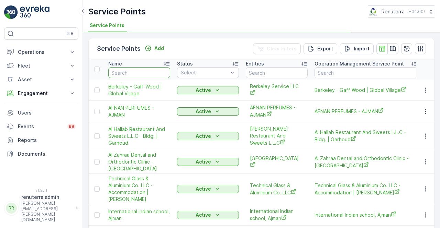
click at [128, 72] on input "text" at bounding box center [139, 72] width 62 height 11
drag, startPoint x: 130, startPoint y: 75, endPoint x: 133, endPoint y: 81, distance: 6.1
type input "lejum"
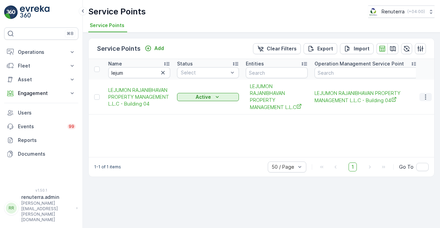
click at [423, 97] on icon "button" at bounding box center [425, 97] width 7 height 7
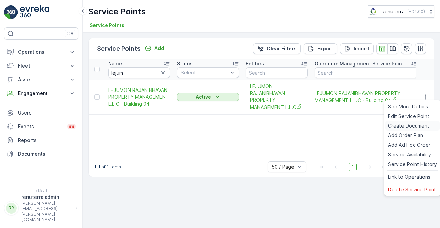
click at [396, 126] on span "Create Document" at bounding box center [408, 126] width 41 height 7
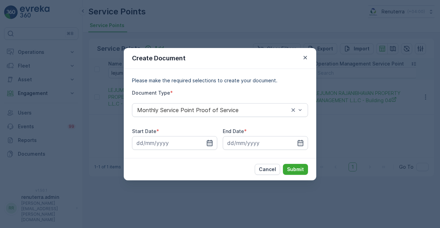
click at [209, 143] on icon "button" at bounding box center [209, 143] width 7 height 7
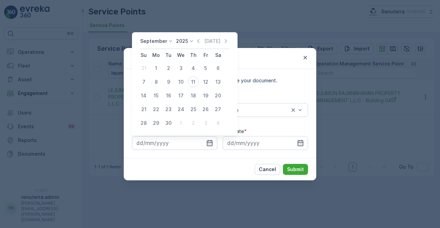
drag, startPoint x: 198, startPoint y: 42, endPoint x: 195, endPoint y: 47, distance: 5.7
click at [197, 42] on icon "button" at bounding box center [198, 41] width 7 height 7
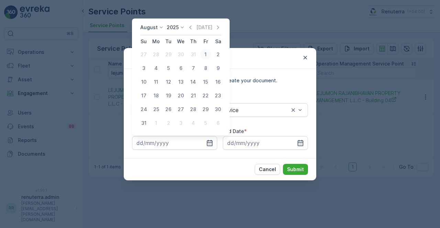
drag, startPoint x: 205, startPoint y: 55, endPoint x: 205, endPoint y: 77, distance: 22.0
click at [205, 55] on div "1" at bounding box center [205, 54] width 11 height 11
type input "01.08.2025"
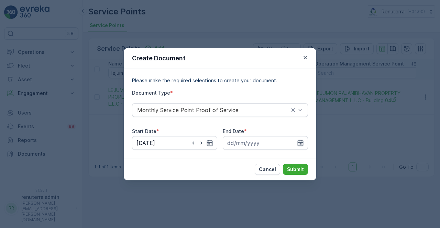
drag, startPoint x: 299, startPoint y: 146, endPoint x: 297, endPoint y: 140, distance: 6.0
click at [300, 146] on icon "button" at bounding box center [300, 143] width 6 height 6
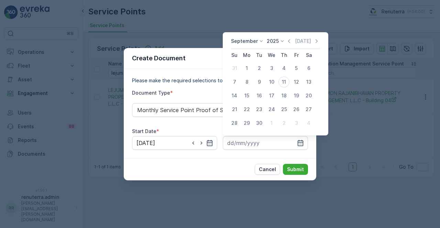
click at [289, 41] on icon "button" at bounding box center [288, 41] width 7 height 7
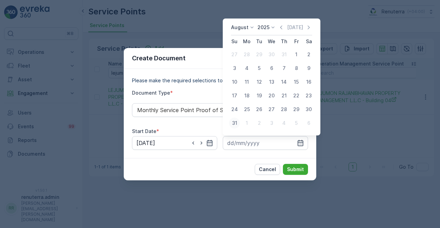
click at [234, 121] on div "31" at bounding box center [234, 123] width 11 height 11
type input "31.08.2025"
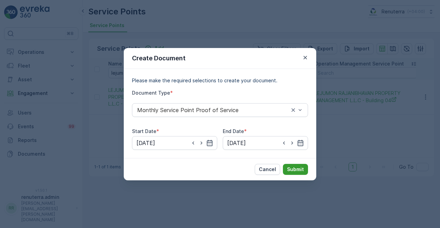
click at [292, 167] on p "Submit" at bounding box center [295, 169] width 17 height 7
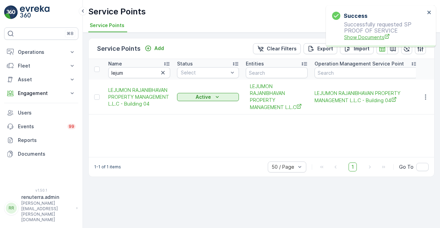
click at [368, 38] on span "Show Documents" at bounding box center [384, 37] width 81 height 7
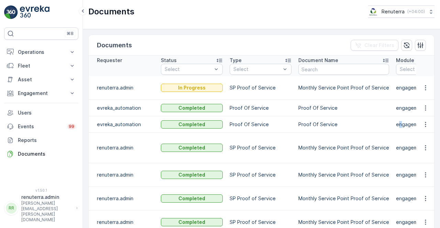
click at [392, 128] on td "engagement" at bounding box center [426, 124] width 69 height 16
click at [342, 106] on p "Proof Of Service" at bounding box center [343, 108] width 91 height 7
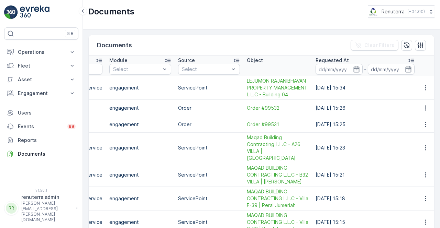
scroll to position [0, 287]
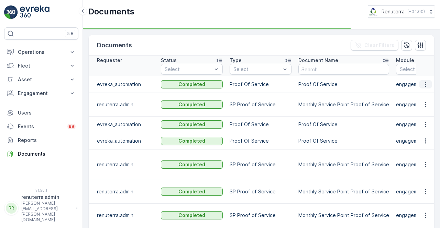
click at [424, 82] on icon "button" at bounding box center [425, 84] width 7 height 7
click at [387, 129] on td "Proof Of Service" at bounding box center [344, 124] width 98 height 16
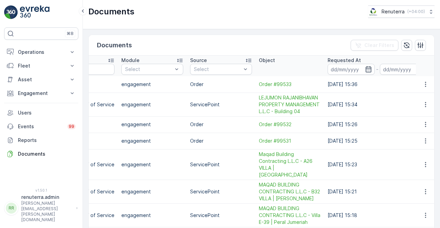
scroll to position [0, 287]
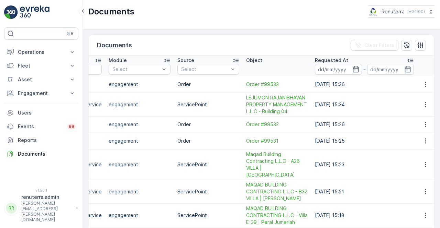
click at [422, 111] on td at bounding box center [425, 105] width 19 height 24
click at [427, 106] on icon "button" at bounding box center [425, 104] width 7 height 7
click at [420, 117] on span "See Details" at bounding box center [423, 114] width 26 height 7
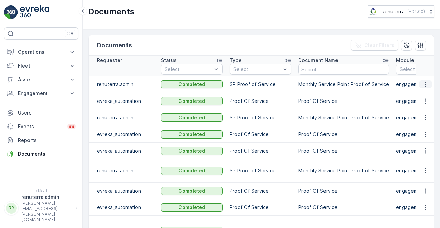
click at [422, 83] on icon "button" at bounding box center [425, 84] width 7 height 7
click at [420, 100] on ul "See Details" at bounding box center [423, 94] width 35 height 12
click at [419, 94] on span "See Details" at bounding box center [423, 94] width 26 height 7
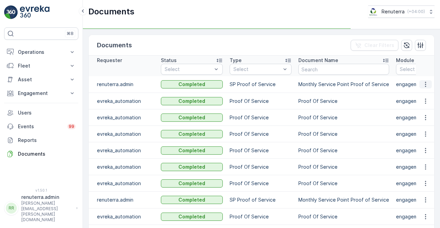
click at [419, 87] on button "button" at bounding box center [425, 84] width 12 height 8
click at [416, 97] on td at bounding box center [425, 101] width 19 height 16
click at [426, 84] on icon "button" at bounding box center [425, 84] width 7 height 7
click at [420, 91] on span "See Details" at bounding box center [423, 94] width 26 height 7
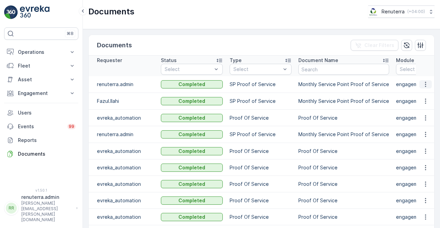
click at [426, 86] on button "button" at bounding box center [425, 84] width 12 height 8
click at [419, 94] on span "See Details" at bounding box center [423, 94] width 26 height 7
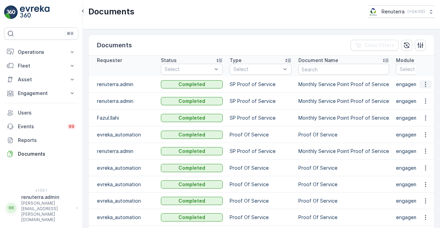
click at [424, 86] on icon "button" at bounding box center [425, 84] width 7 height 7
click at [422, 94] on span "See Details" at bounding box center [423, 94] width 26 height 7
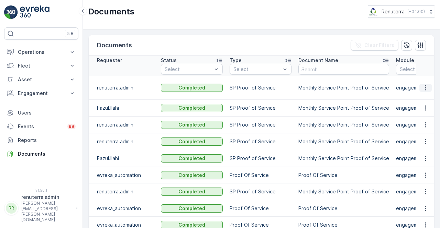
click at [423, 88] on icon "button" at bounding box center [425, 87] width 7 height 7
click at [416, 97] on span "See Details" at bounding box center [423, 97] width 26 height 7
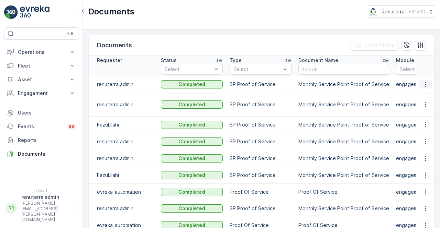
click at [423, 85] on icon "button" at bounding box center [425, 84] width 7 height 7
click at [423, 94] on span "See Details" at bounding box center [423, 94] width 26 height 7
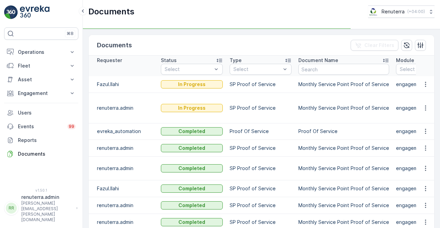
click at [235, 107] on p "SP Proof of Service" at bounding box center [260, 108] width 62 height 7
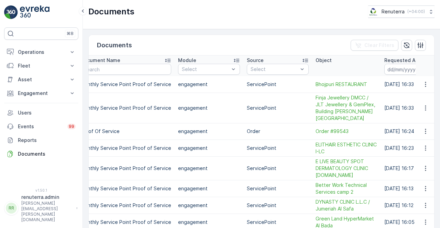
scroll to position [0, 220]
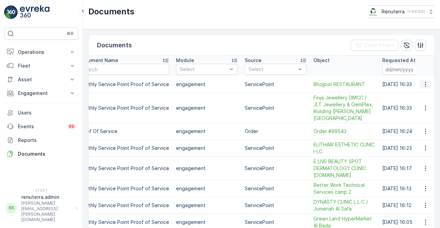
click at [424, 82] on icon "button" at bounding box center [424, 84] width 1 height 5
click at [419, 98] on span "See Details" at bounding box center [423, 94] width 26 height 7
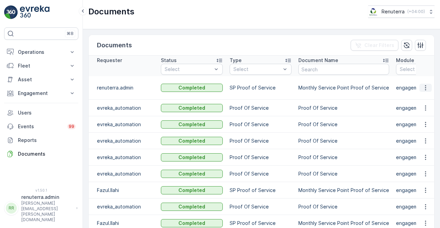
click at [423, 89] on icon "button" at bounding box center [425, 87] width 7 height 7
click at [413, 97] on span "See Details" at bounding box center [423, 97] width 26 height 7
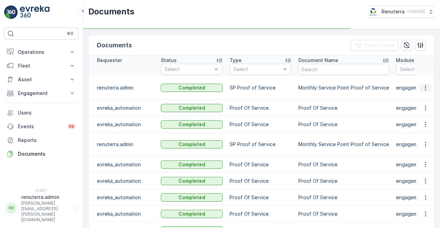
click at [426, 91] on button "button" at bounding box center [425, 88] width 12 height 8
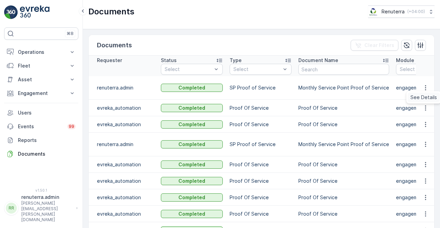
click at [422, 96] on span "See Details" at bounding box center [423, 97] width 26 height 7
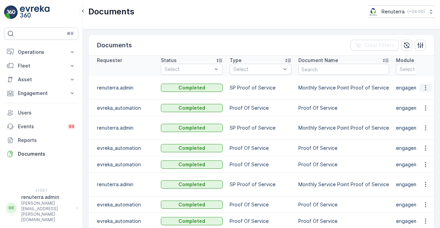
click at [424, 86] on icon "button" at bounding box center [425, 87] width 7 height 7
click at [421, 97] on span "See Details" at bounding box center [423, 97] width 26 height 7
